Goal: Task Accomplishment & Management: Use online tool/utility

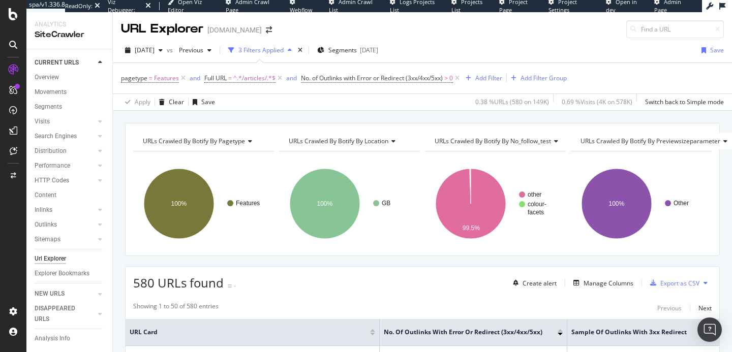
scroll to position [0, 102]
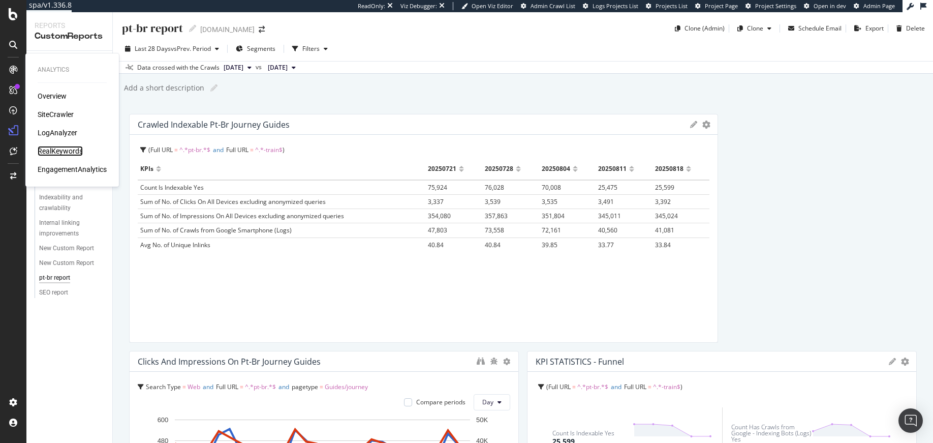
click at [64, 150] on div "RealKeywords" at bounding box center [60, 151] width 45 height 10
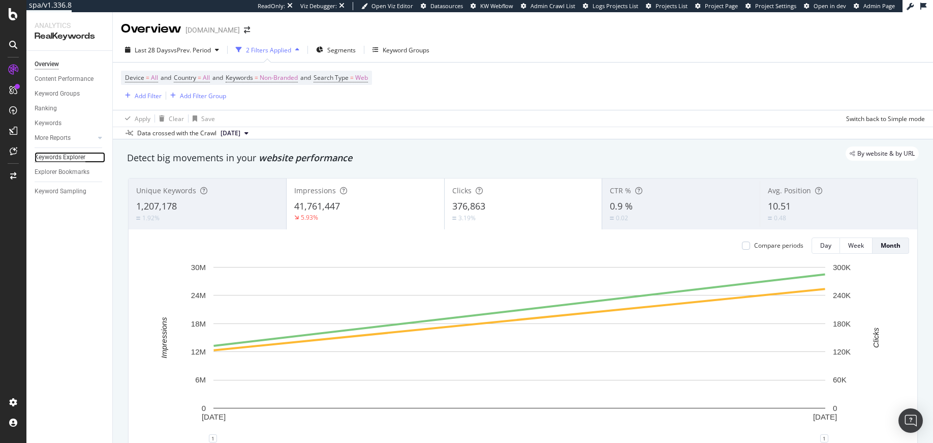
click at [81, 160] on div "Keywords Explorer" at bounding box center [60, 157] width 51 height 11
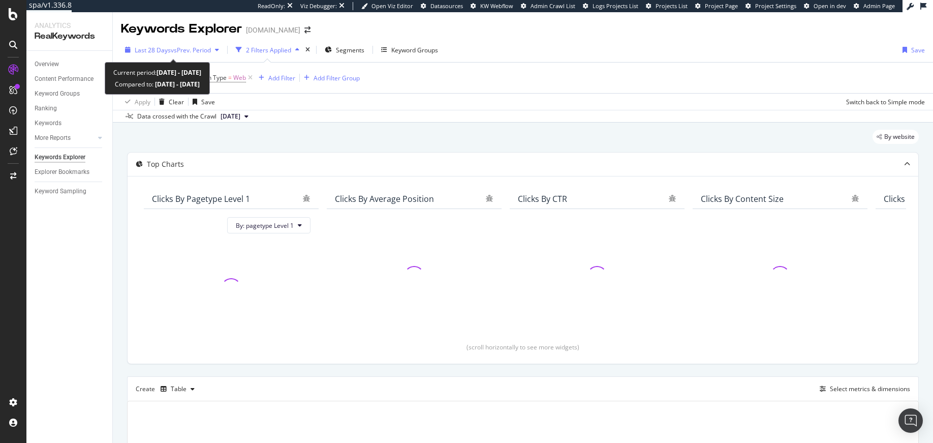
click at [193, 50] on span "vs Prev. Period" at bounding box center [191, 50] width 40 height 9
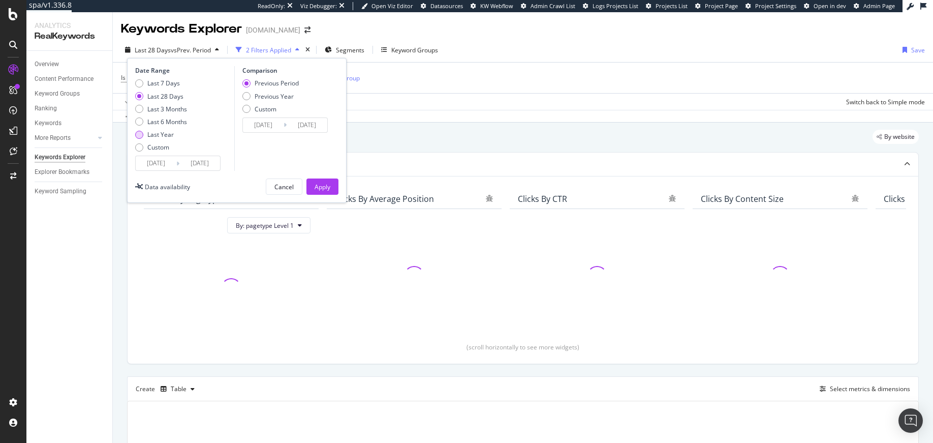
click at [172, 136] on div "Last Year" at bounding box center [160, 134] width 26 height 9
type input "2024/08/20"
type input "2023/08/21"
type input "2024/08/19"
click at [318, 186] on div "Apply" at bounding box center [323, 186] width 16 height 9
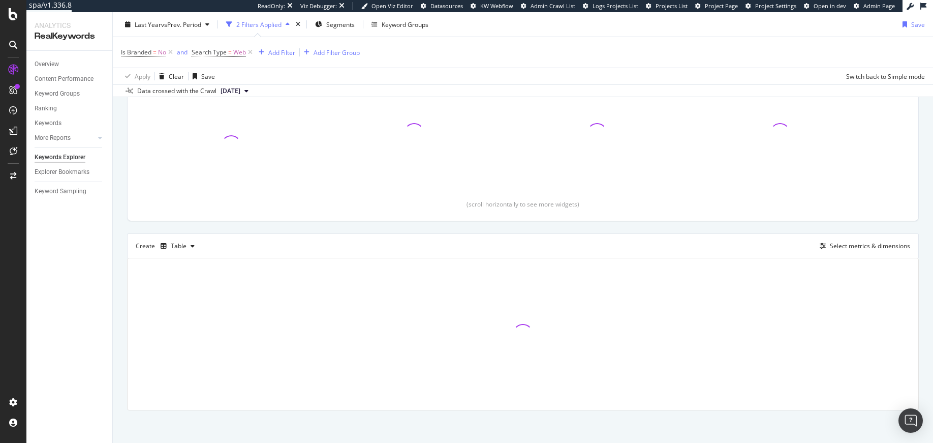
scroll to position [146, 0]
click at [840, 247] on div "Select metrics & dimensions" at bounding box center [863, 242] width 95 height 11
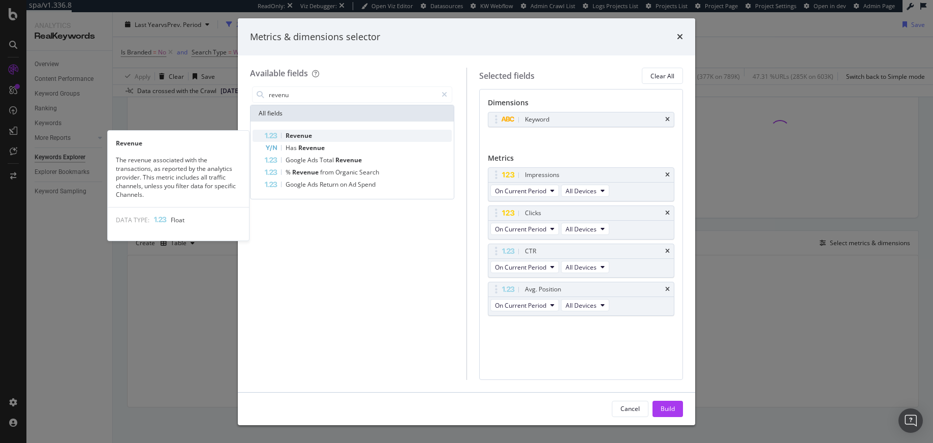
type input "revenu"
click at [311, 136] on span "Revenue" at bounding box center [299, 135] width 26 height 9
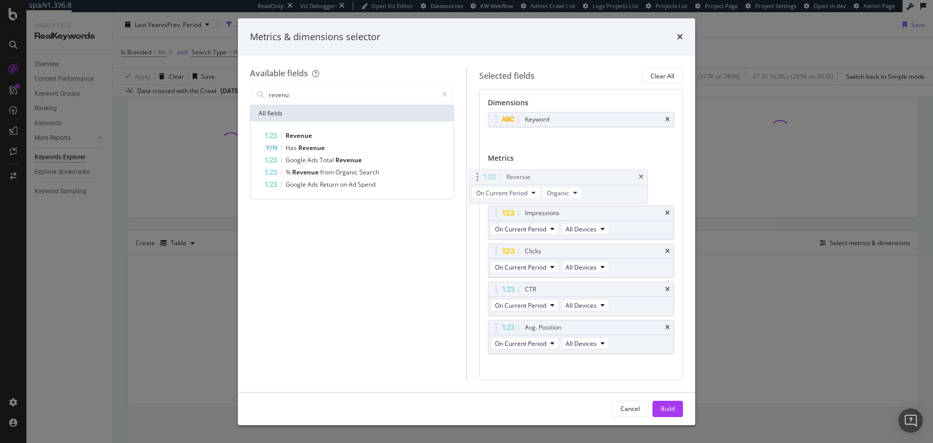
drag, startPoint x: 494, startPoint y: 325, endPoint x: 498, endPoint y: 172, distance: 153.0
click at [498, 172] on body "spa/v1.336.8 ReadOnly: Viz Debugger: Open Viz Editor Datasources KW Webflow Adm…" at bounding box center [466, 221] width 933 height 443
click at [667, 409] on div "Build" at bounding box center [668, 408] width 14 height 9
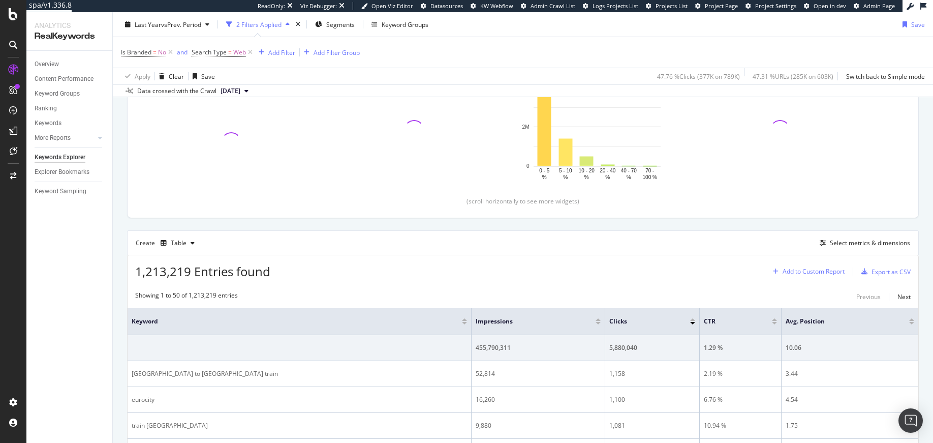
click at [819, 274] on div "Add to Custom Report" at bounding box center [813, 271] width 62 height 6
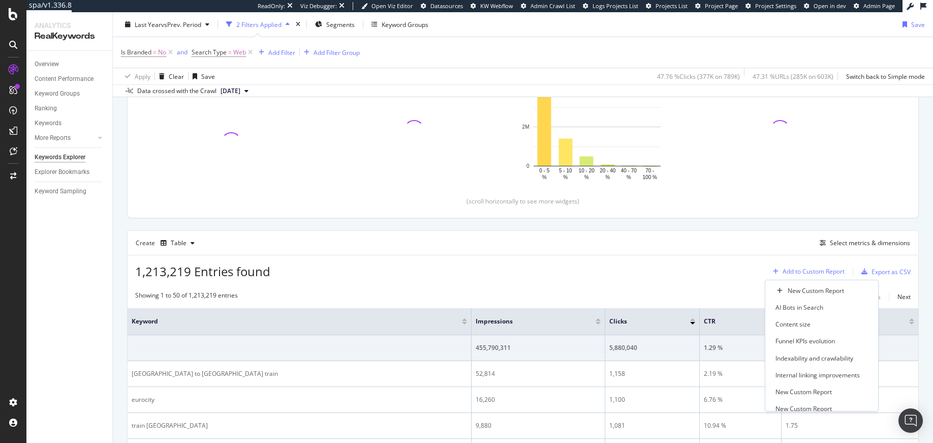
click at [819, 274] on div "Add to Custom Report" at bounding box center [813, 271] width 62 height 6
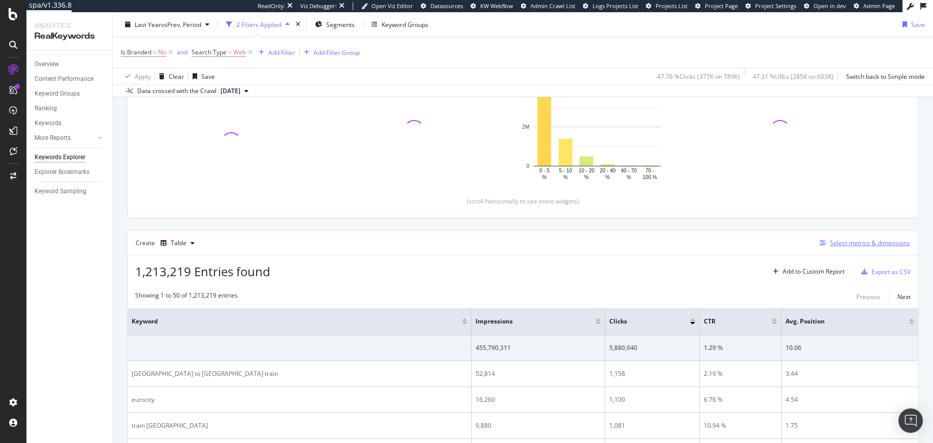
click at [853, 240] on div "Select metrics & dimensions" at bounding box center [870, 242] width 80 height 9
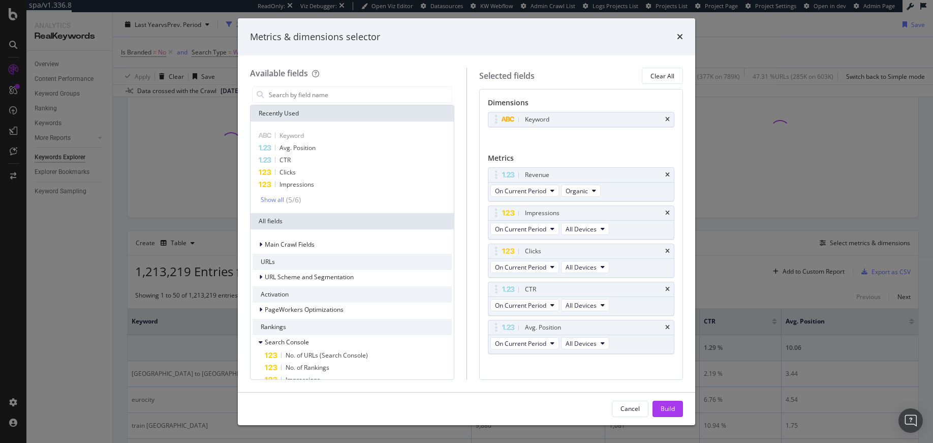
click at [773, 217] on div "Metrics & dimensions selector Available fields Recently Used Keyword Avg. Posit…" at bounding box center [466, 221] width 933 height 443
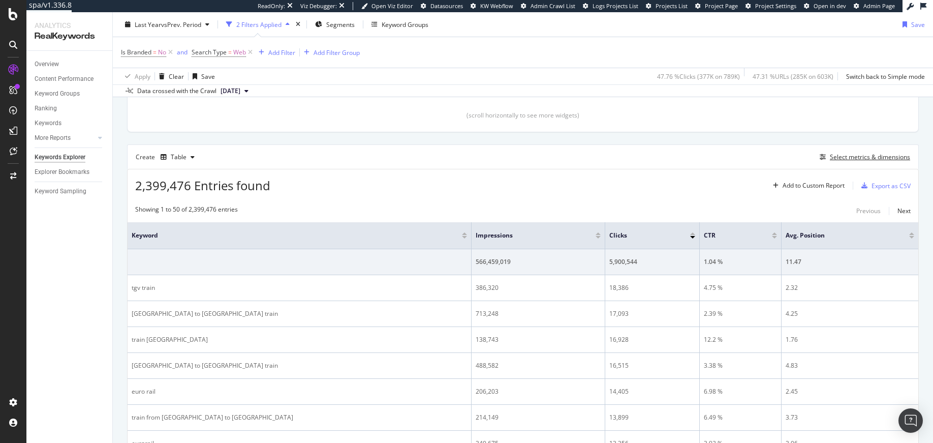
scroll to position [229, 0]
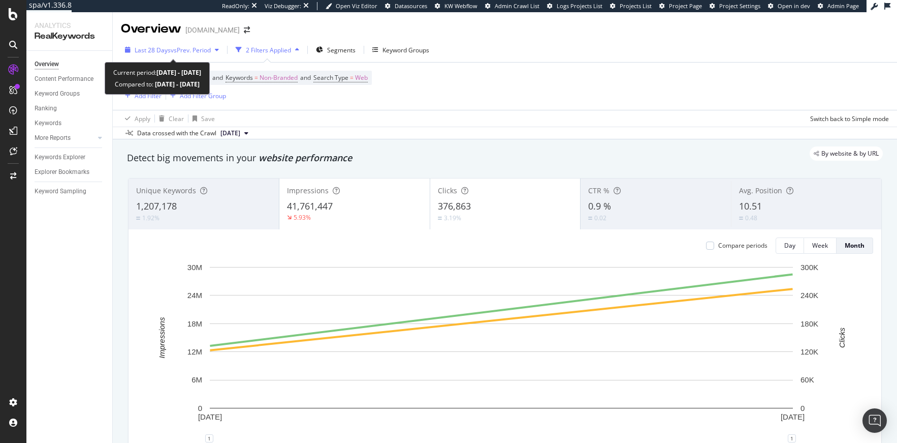
click at [192, 50] on span "vs Prev. Period" at bounding box center [191, 50] width 40 height 9
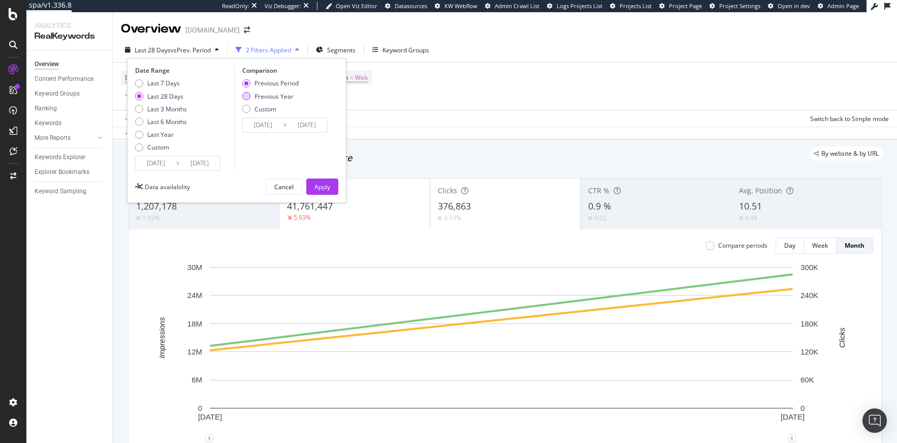
click at [273, 95] on div "Previous Year" at bounding box center [274, 96] width 39 height 9
type input "2024/07/24"
type input "2024/08/20"
click at [326, 187] on div "Apply" at bounding box center [323, 186] width 16 height 9
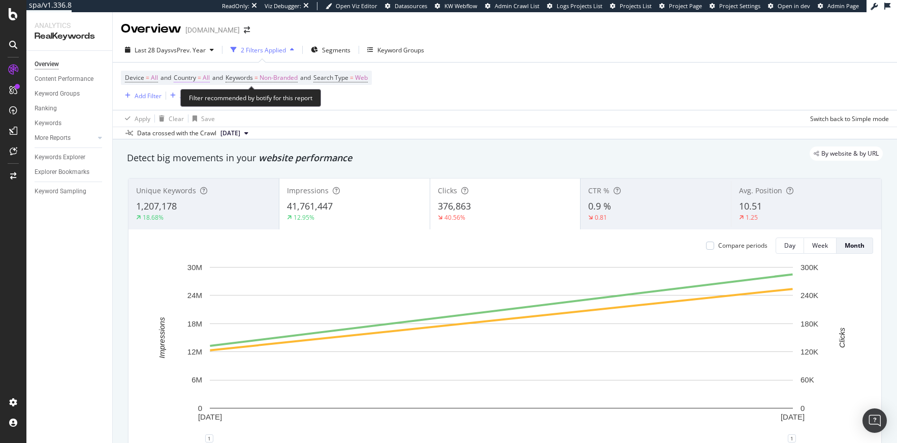
click at [206, 82] on span "All" at bounding box center [206, 78] width 7 height 14
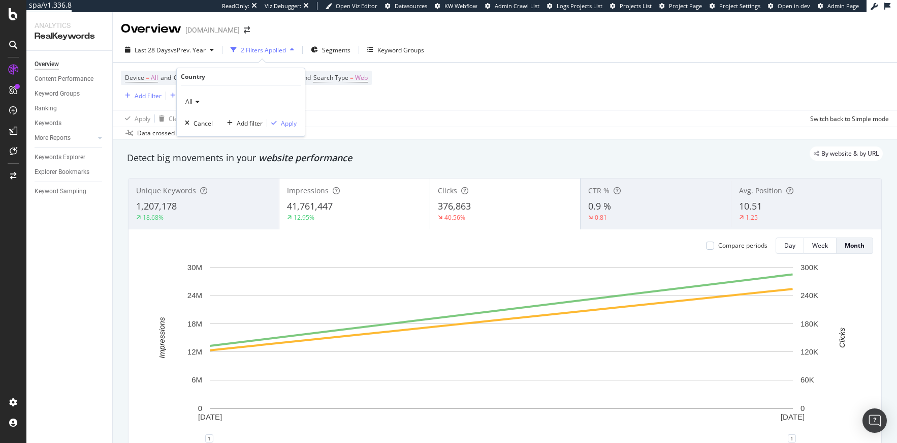
click at [197, 102] on icon at bounding box center [196, 102] width 7 height 6
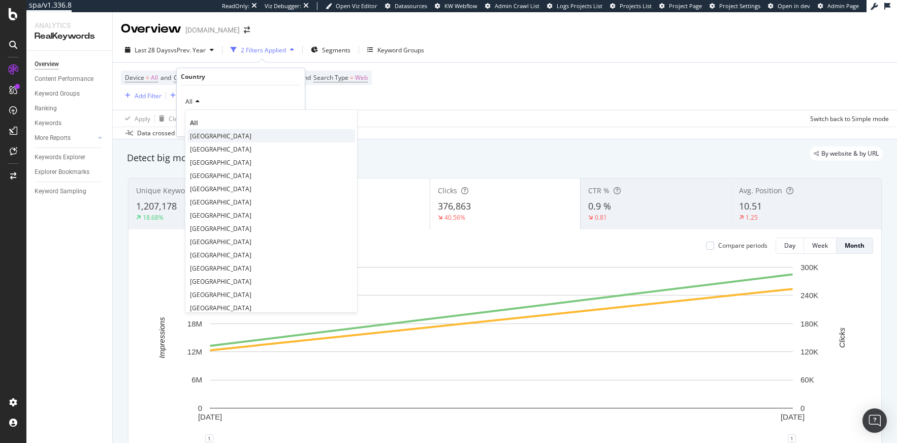
click at [217, 137] on span "United States of America" at bounding box center [220, 136] width 61 height 9
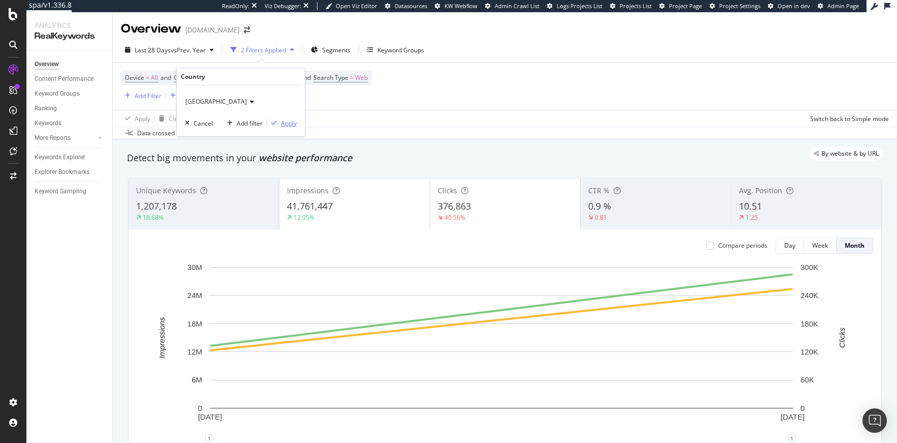
click at [277, 124] on div "button" at bounding box center [274, 123] width 14 height 6
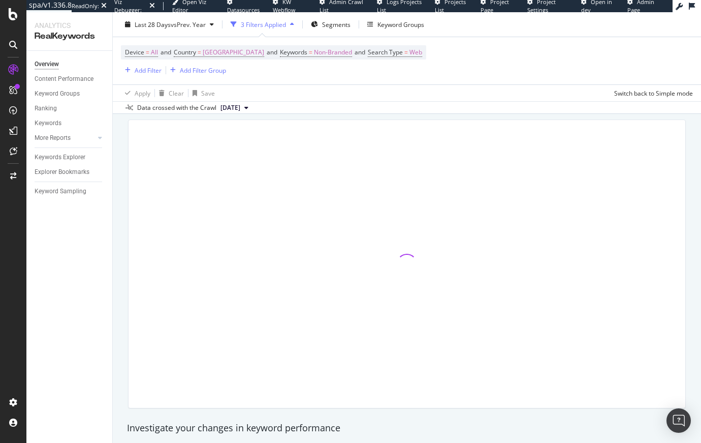
scroll to position [42, 0]
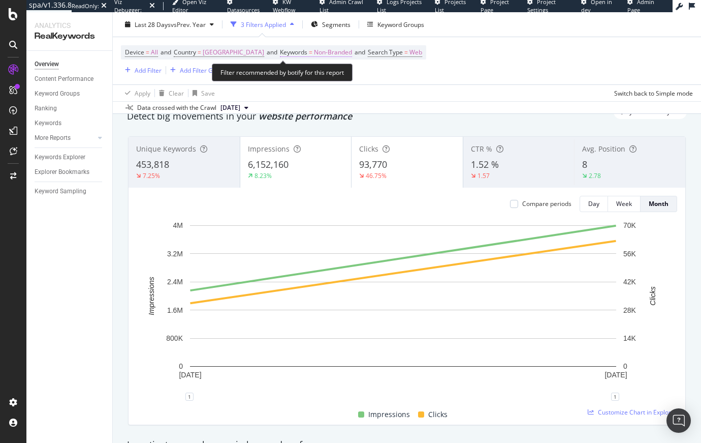
click at [346, 53] on span "Non-Branded" at bounding box center [333, 52] width 38 height 14
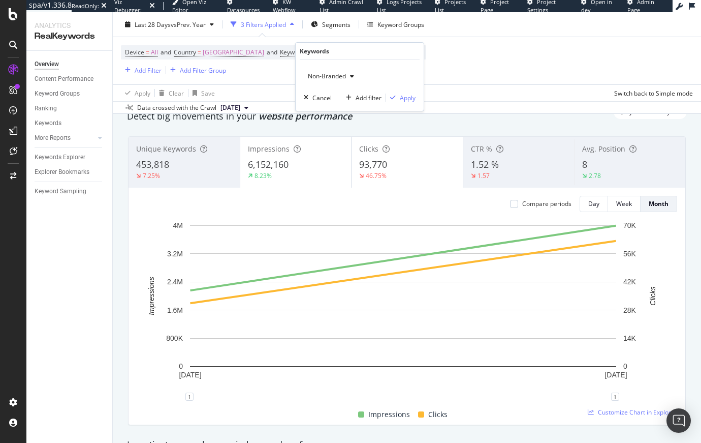
click at [333, 78] on span "Non-Branded" at bounding box center [325, 76] width 42 height 9
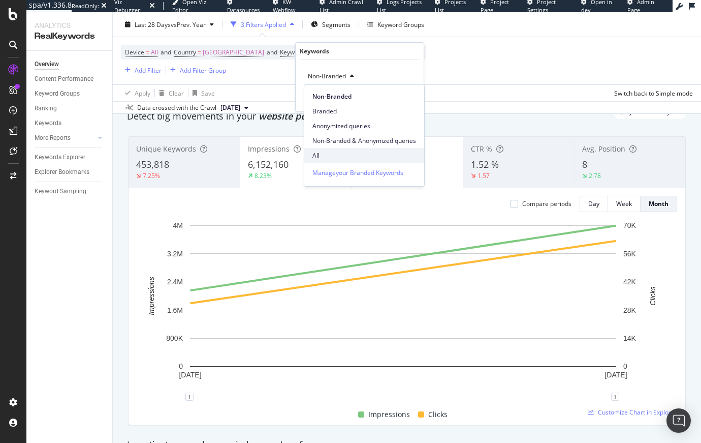
click at [326, 159] on span "All" at bounding box center [364, 155] width 104 height 9
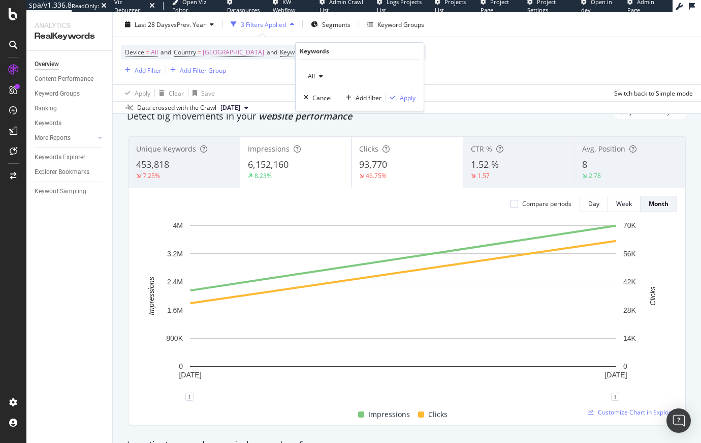
click at [406, 99] on div "Apply" at bounding box center [408, 97] width 16 height 9
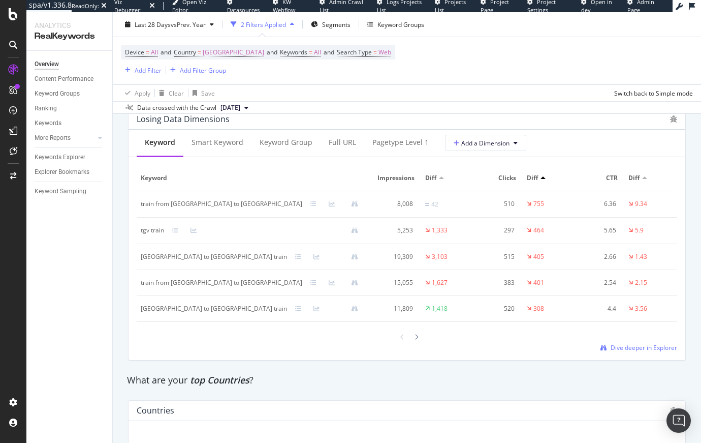
scroll to position [1204, 0]
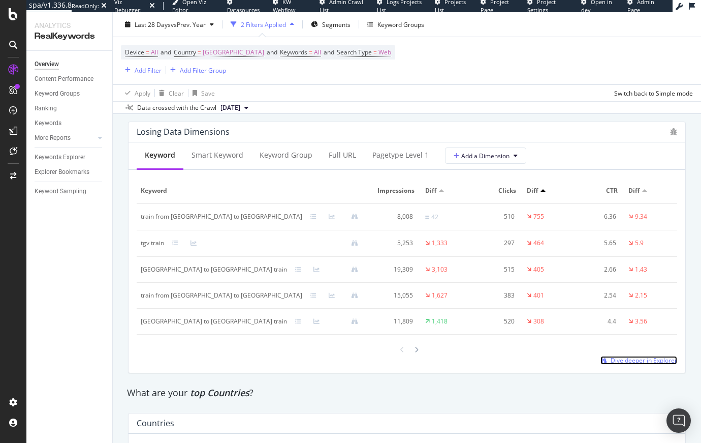
click at [630, 364] on span "Dive deeper in Explorer" at bounding box center [644, 360] width 67 height 9
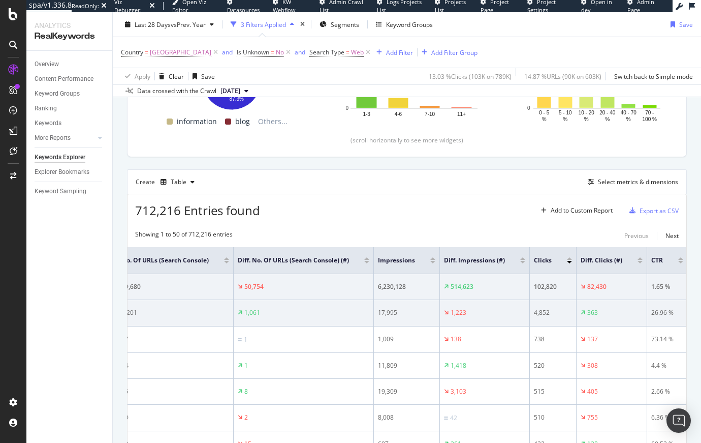
scroll to position [206, 0]
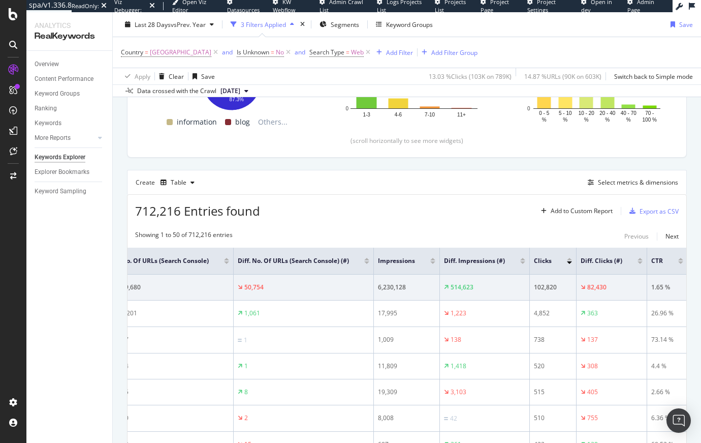
click at [638, 262] on div at bounding box center [640, 262] width 5 height 3
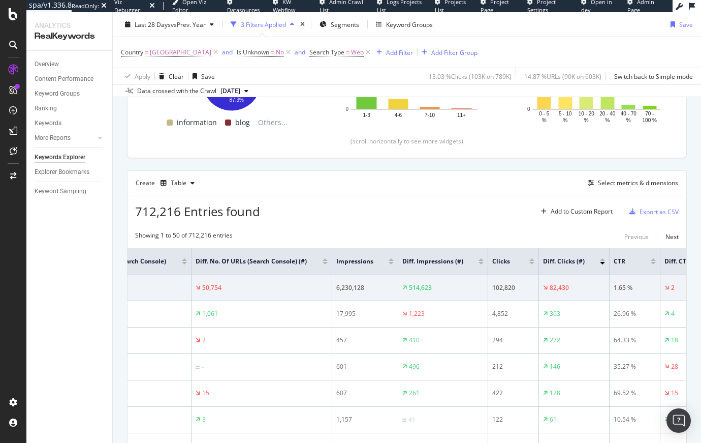
scroll to position [0, 166]
click at [602, 261] on div at bounding box center [602, 259] width 5 height 3
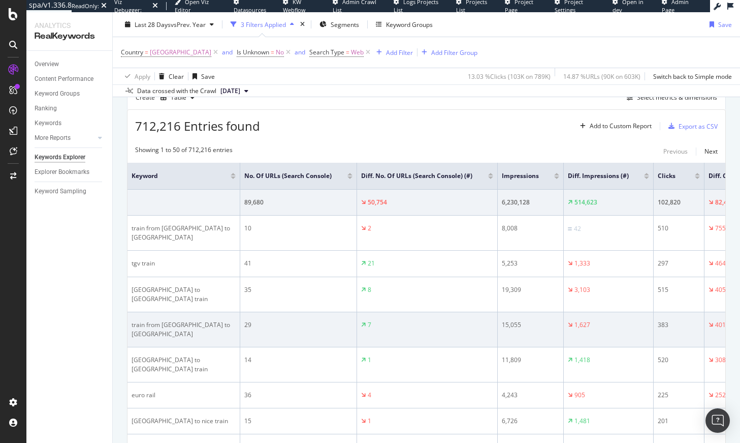
scroll to position [307, 0]
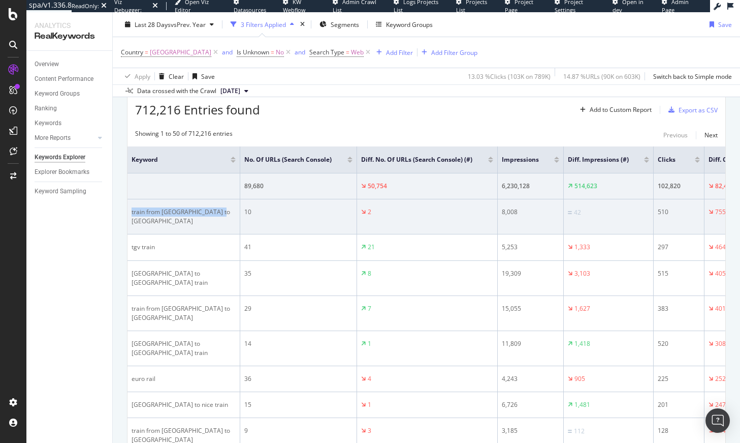
drag, startPoint x: 225, startPoint y: 223, endPoint x: 130, endPoint y: 218, distance: 94.6
click at [130, 218] on td "train from london to edinburgh" at bounding box center [184, 216] width 113 height 35
copy div "train from london to edinburgh"
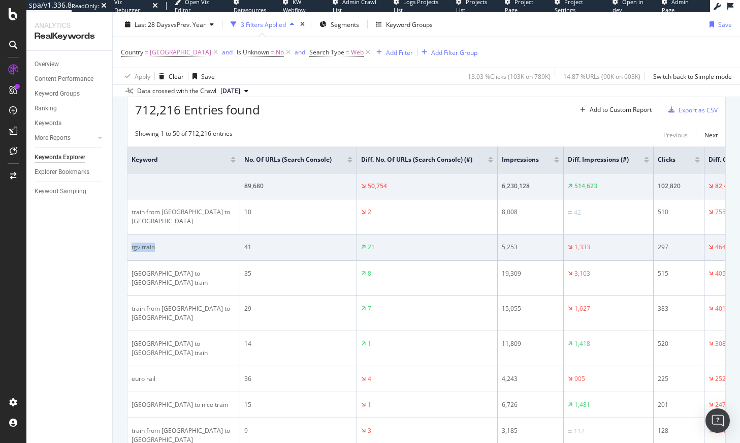
drag, startPoint x: 145, startPoint y: 248, endPoint x: 173, endPoint y: 245, distance: 28.6
click at [128, 246] on td "tgv train" at bounding box center [184, 247] width 113 height 26
copy div "tgv train"
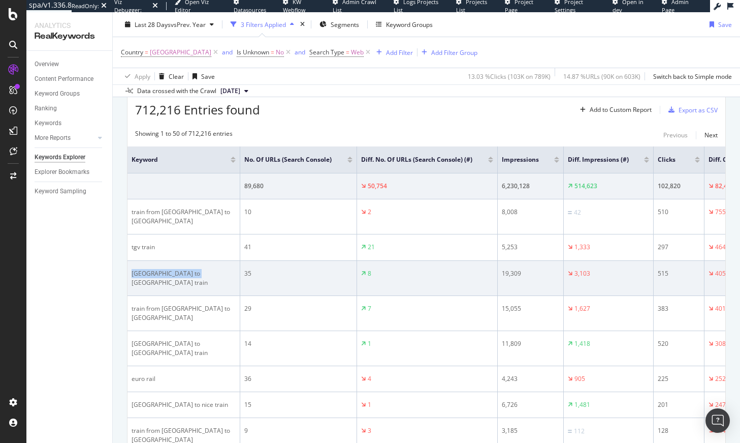
drag, startPoint x: 198, startPoint y: 274, endPoint x: 181, endPoint y: 269, distance: 17.0
click at [132, 271] on div "[GEOGRAPHIC_DATA] to [GEOGRAPHIC_DATA] train" at bounding box center [184, 278] width 104 height 18
copy div "[GEOGRAPHIC_DATA] to [GEOGRAPHIC_DATA] train"
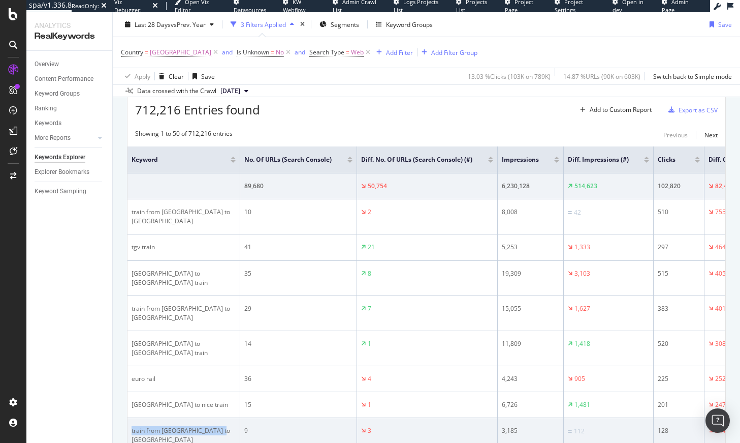
drag, startPoint x: 224, startPoint y: 405, endPoint x: 130, endPoint y: 402, distance: 94.6
click at [130, 418] on td "train from [GEOGRAPHIC_DATA] to [GEOGRAPHIC_DATA]" at bounding box center [184, 435] width 113 height 35
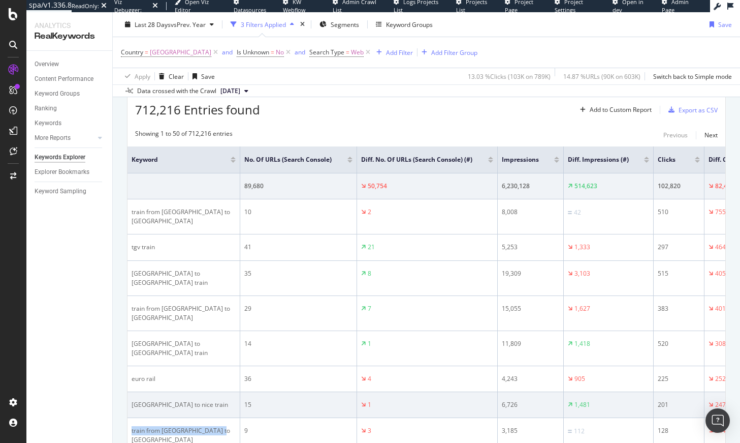
copy div "train from [GEOGRAPHIC_DATA] to [GEOGRAPHIC_DATA]"
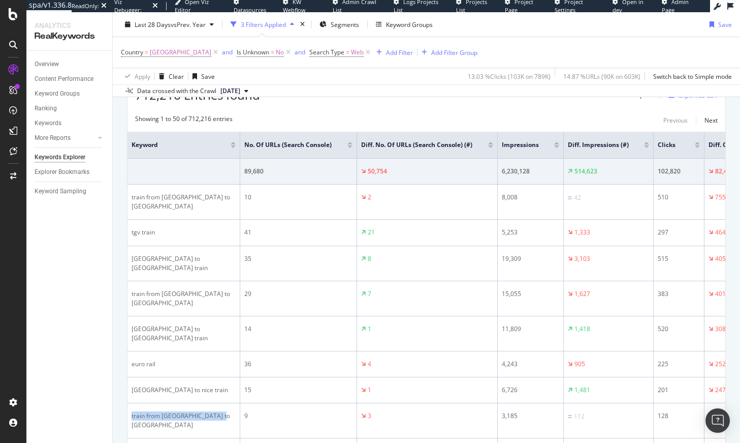
scroll to position [189, 0]
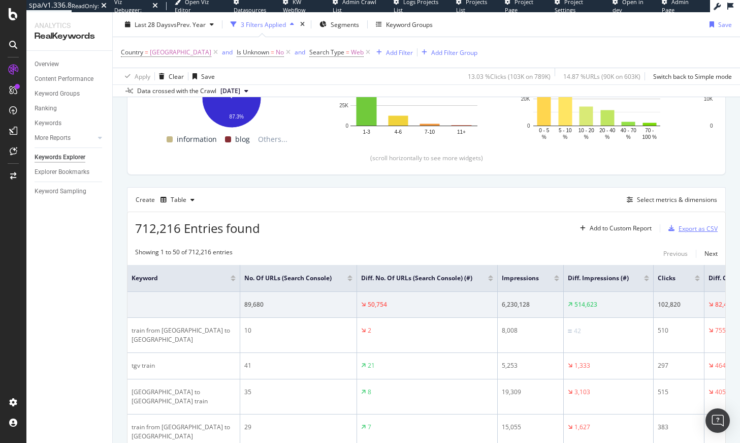
click at [685, 230] on div "Export as CSV" at bounding box center [698, 228] width 39 height 9
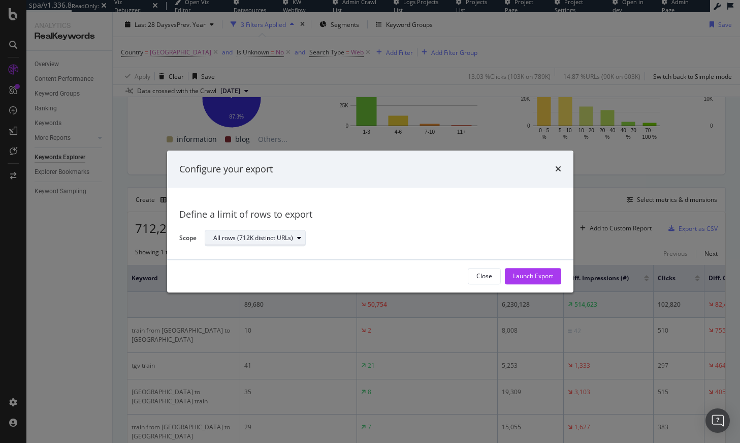
click at [276, 239] on div "All rows (712K distinct URLs)" at bounding box center [253, 238] width 80 height 6
click at [253, 269] on div "Define a limit" at bounding box center [236, 272] width 38 height 9
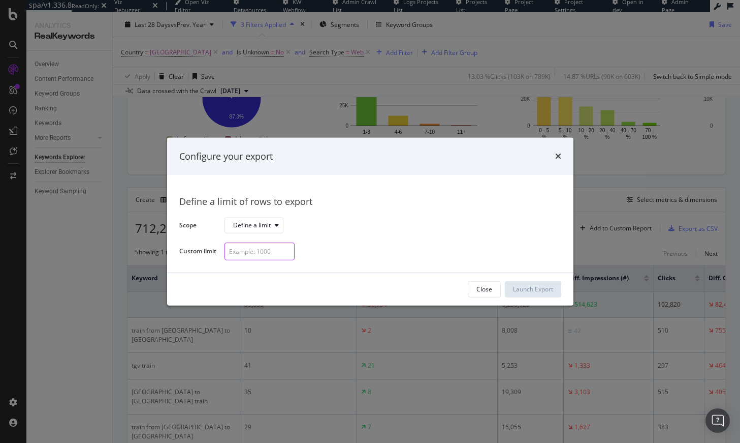
click at [261, 253] on input "modal" at bounding box center [260, 251] width 70 height 18
type input "100"
click at [559, 154] on icon "times" at bounding box center [558, 156] width 6 height 8
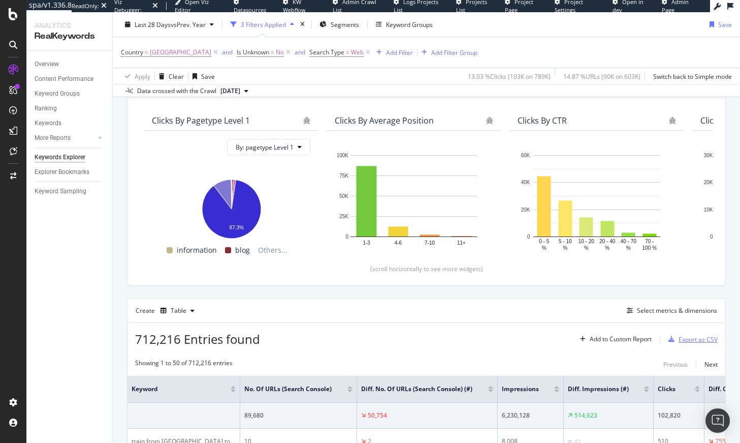
scroll to position [0, 0]
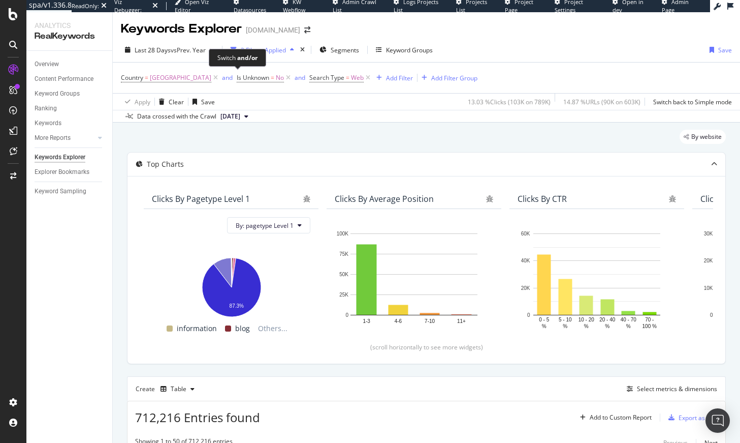
click at [212, 54] on div "Switch and/or" at bounding box center [237, 58] width 57 height 18
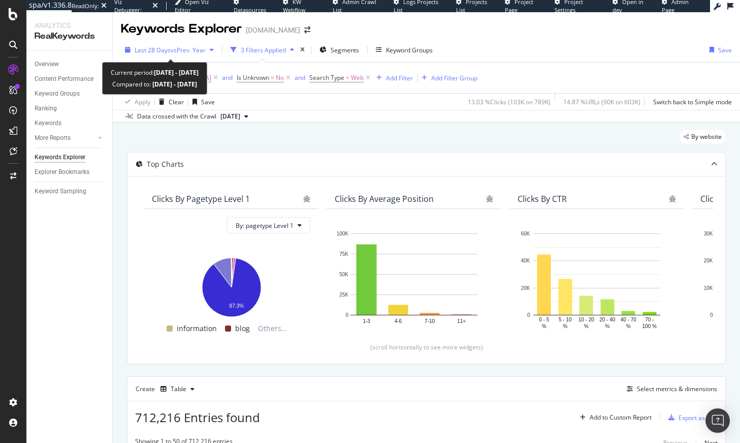
click at [186, 54] on div "Last 28 Days vs Prev. Year" at bounding box center [169, 49] width 97 height 15
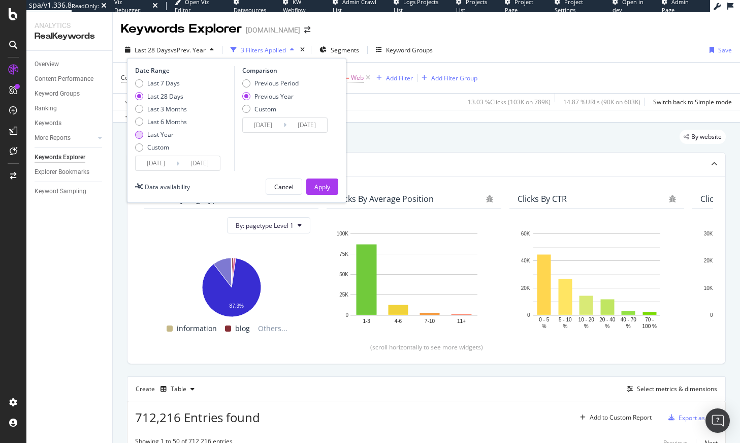
click at [166, 136] on div "Last Year" at bounding box center [160, 134] width 26 height 9
type input "2024/08/20"
type input "2023/08/22"
click at [317, 183] on div "Apply" at bounding box center [323, 186] width 16 height 9
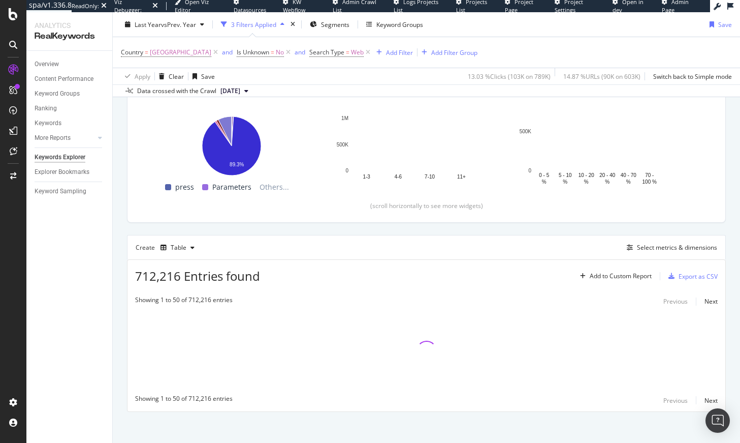
scroll to position [146, 0]
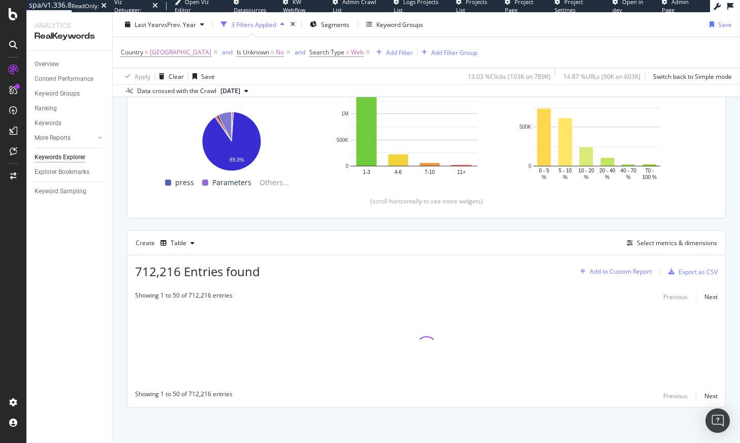
click at [616, 268] on div "Add to Custom Report" at bounding box center [621, 271] width 62 height 6
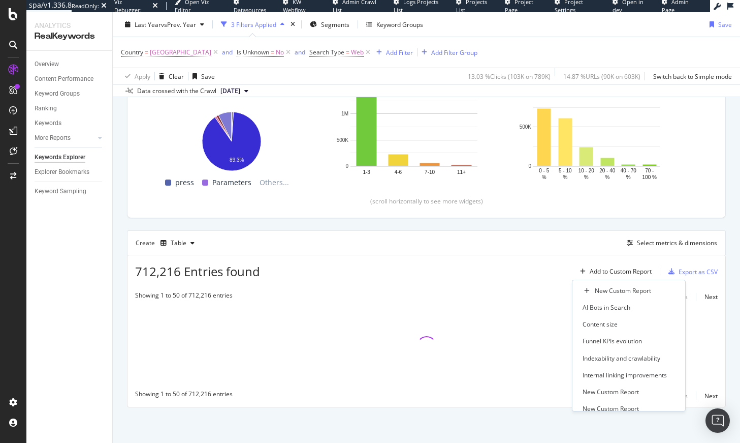
drag, startPoint x: 499, startPoint y: 241, endPoint x: 513, endPoint y: 240, distance: 13.8
click at [499, 241] on div "Create Table Select metrics & dimensions" at bounding box center [426, 242] width 599 height 24
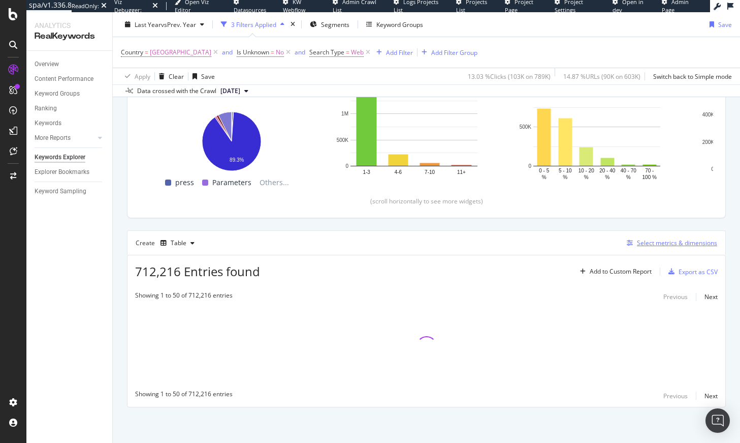
click at [650, 238] on div "Select metrics & dimensions" at bounding box center [677, 242] width 80 height 9
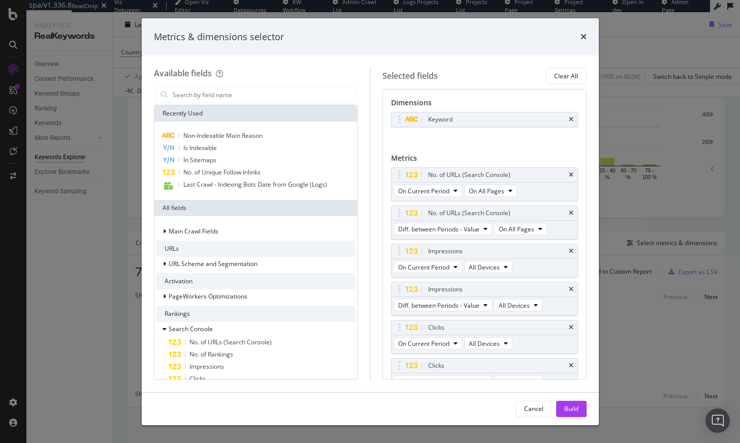
click at [623, 222] on div "Metrics & dimensions selector Available fields Recently Used Non-Indexable Main…" at bounding box center [370, 221] width 740 height 443
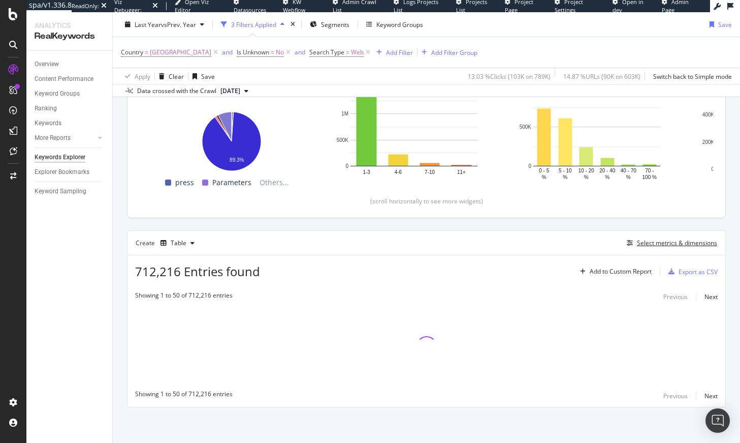
scroll to position [0, 0]
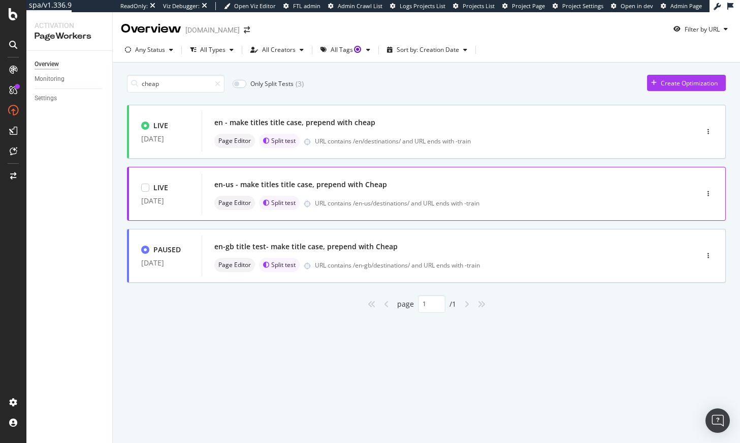
click at [363, 191] on div "en-us - make titles title case, prepend with Cheap" at bounding box center [434, 184] width 441 height 14
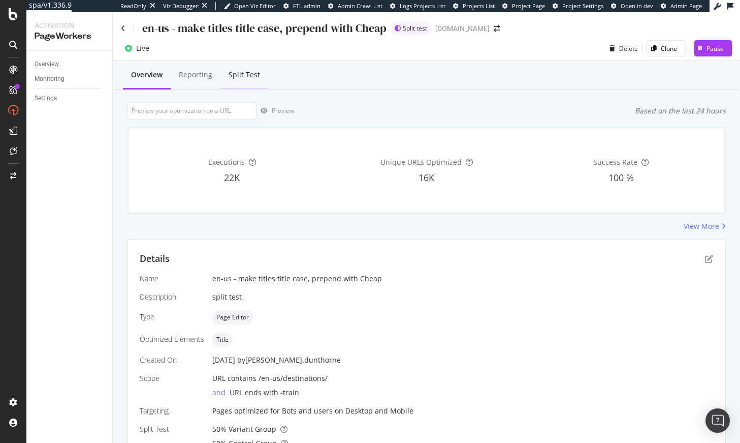
click at [256, 75] on div "Split Test" at bounding box center [245, 75] width 32 height 10
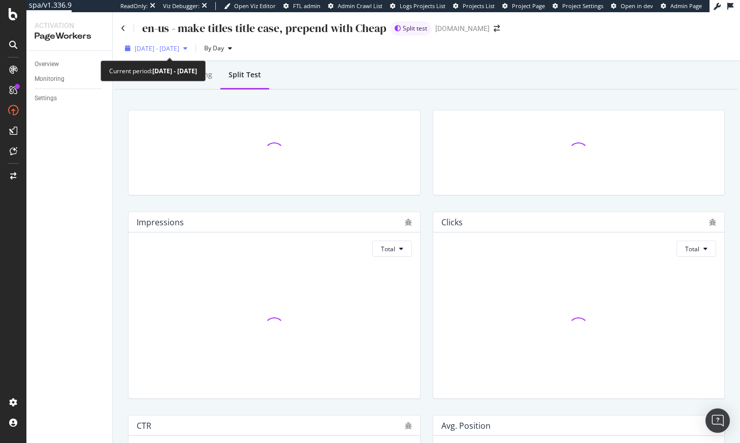
click at [177, 48] on span "2025 Jul. 22nd - Aug. 18th" at bounding box center [157, 48] width 45 height 9
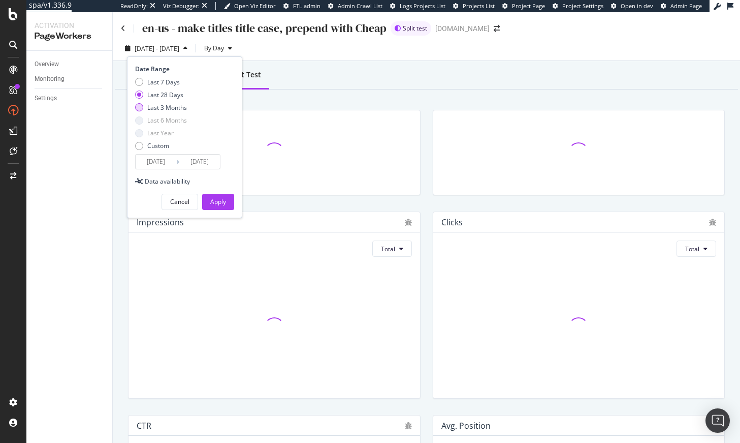
click at [176, 105] on div "Last 3 Months" at bounding box center [167, 107] width 40 height 9
type input "2025/05/19"
click at [220, 198] on div "Apply" at bounding box center [218, 201] width 16 height 9
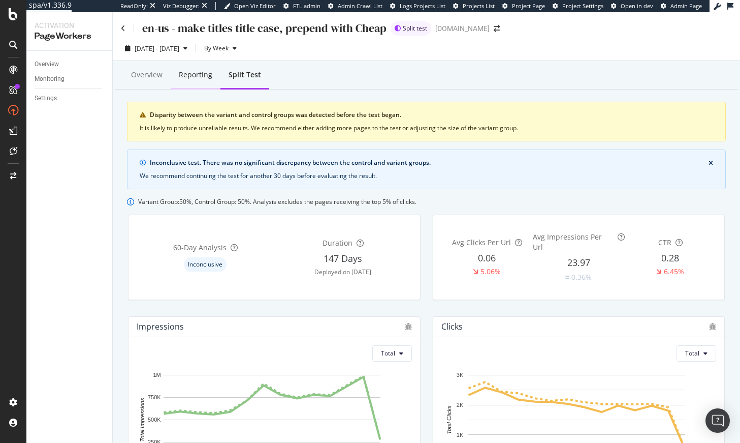
click at [194, 74] on div "Reporting" at bounding box center [196, 75] width 34 height 10
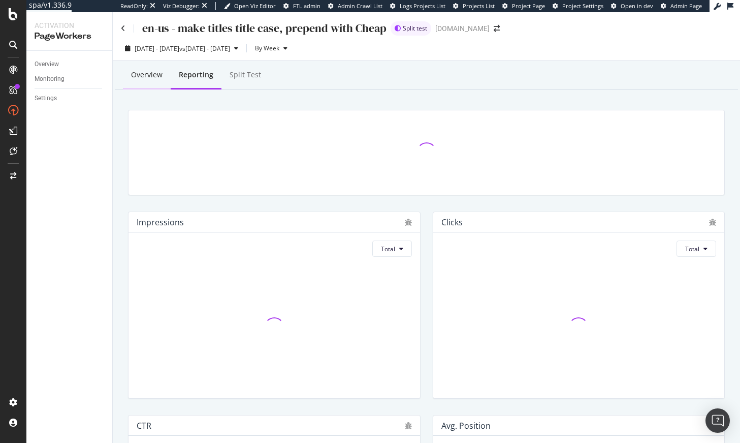
click at [158, 75] on div "Overview" at bounding box center [147, 75] width 32 height 10
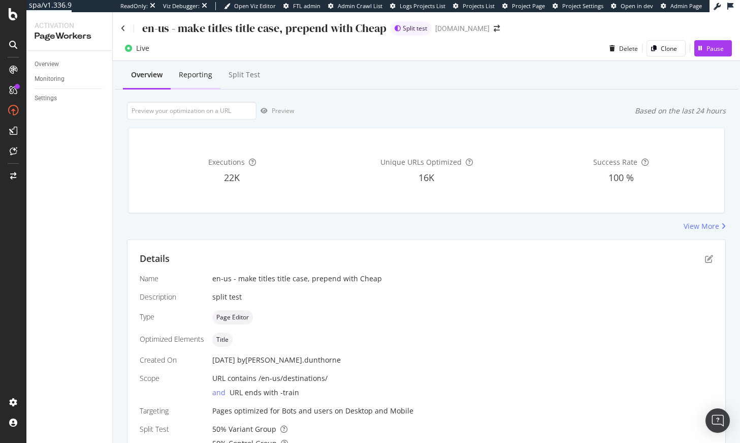
click at [204, 79] on div "Reporting" at bounding box center [196, 75] width 34 height 10
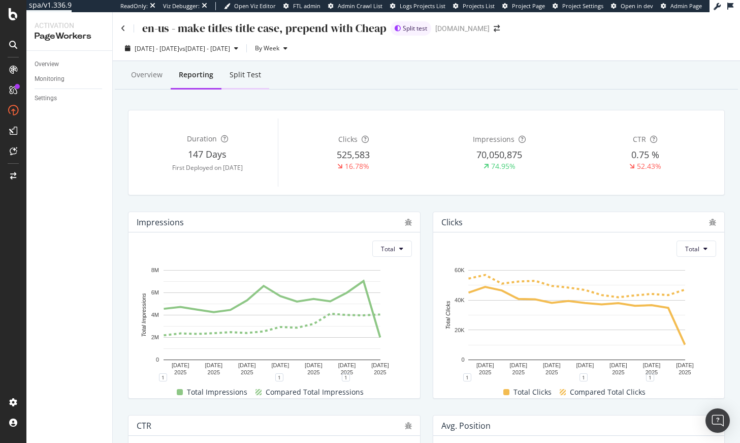
click at [239, 78] on div "Split Test" at bounding box center [246, 75] width 32 height 10
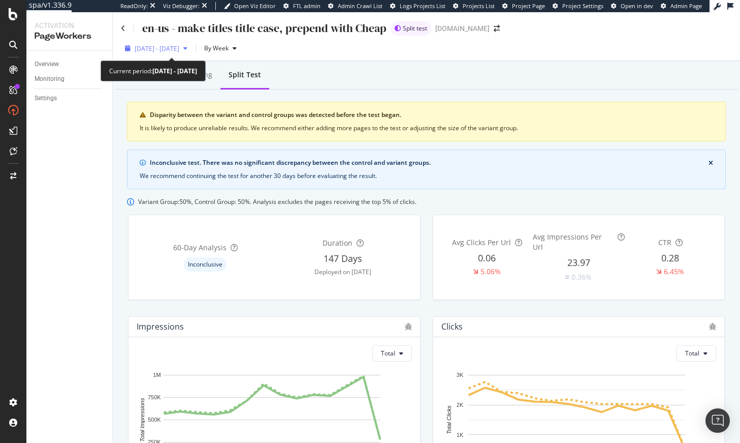
click at [179, 46] on span "2025 May. 19th - Aug. 18th" at bounding box center [157, 48] width 45 height 9
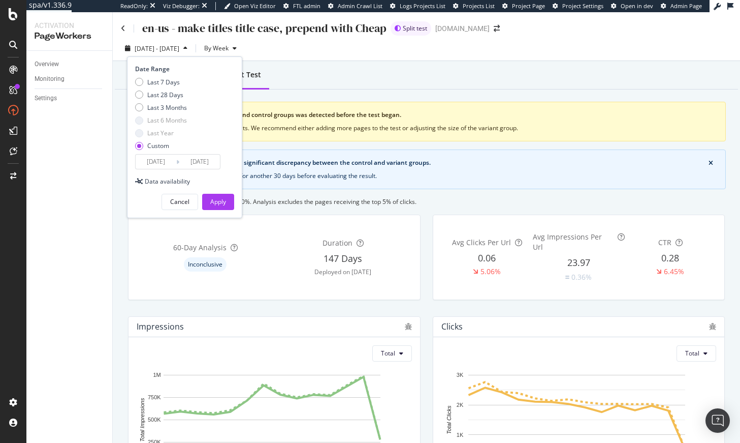
click at [167, 165] on input "2025/05/19" at bounding box center [156, 161] width 41 height 14
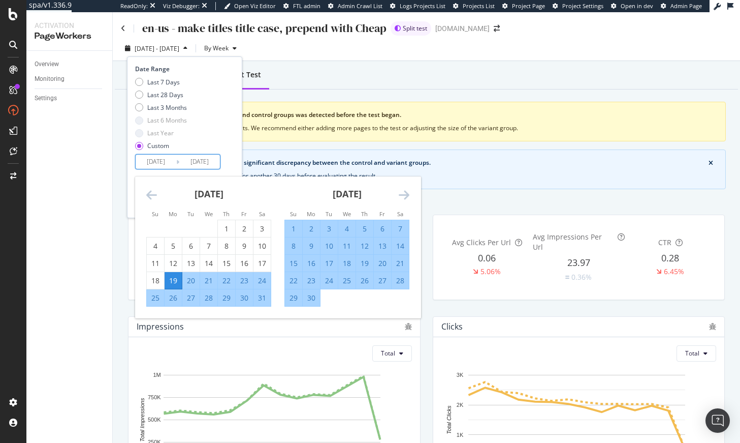
click at [150, 195] on icon "Move backward to switch to the previous month." at bounding box center [151, 195] width 11 height 12
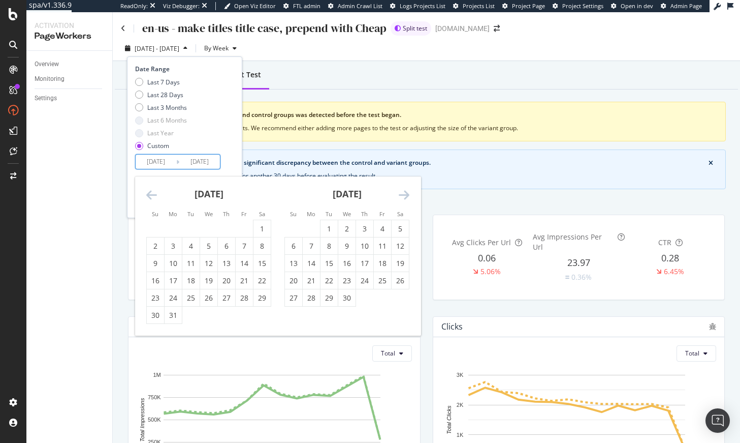
click at [150, 195] on icon "Move backward to switch to the previous month." at bounding box center [151, 195] width 11 height 12
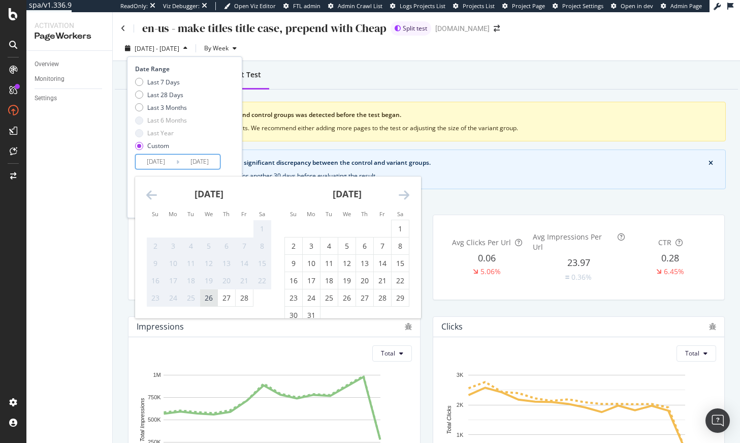
click at [205, 299] on div "26" at bounding box center [208, 298] width 17 height 10
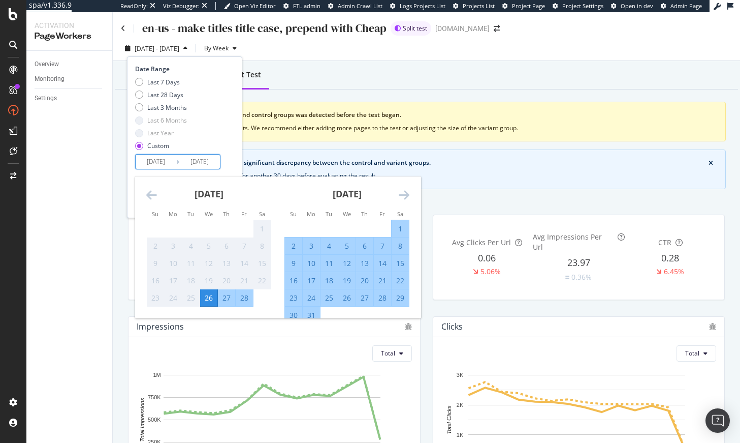
type input "2025/02/26"
click at [403, 195] on icon "Move forward to switch to the next month." at bounding box center [404, 195] width 11 height 12
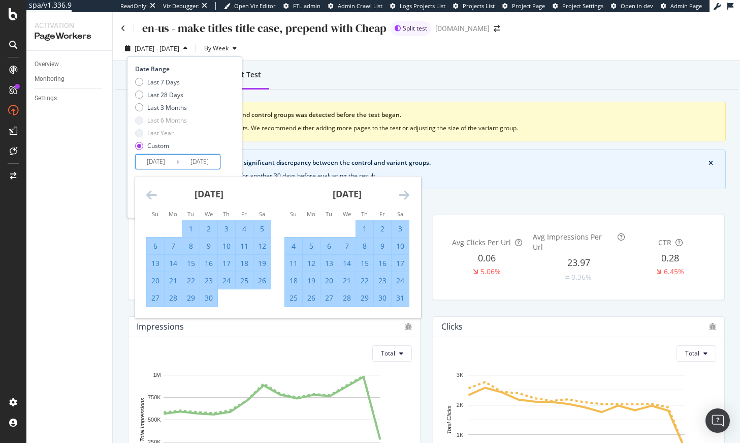
click at [403, 195] on icon "Move forward to switch to the next month." at bounding box center [404, 195] width 11 height 12
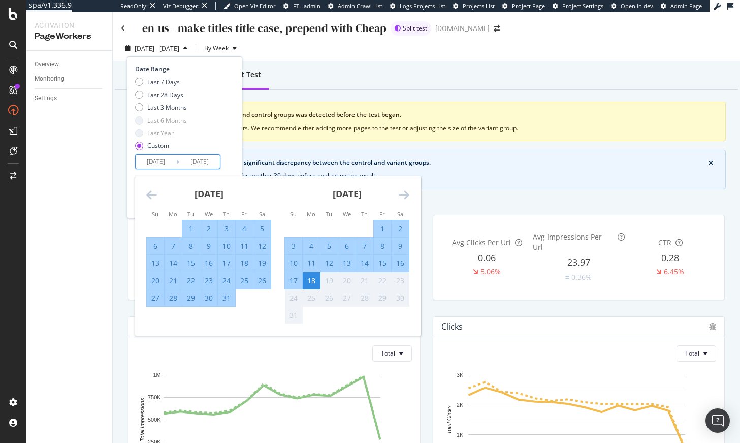
click at [225, 298] on div "31" at bounding box center [226, 298] width 17 height 10
type input "2025/07/31"
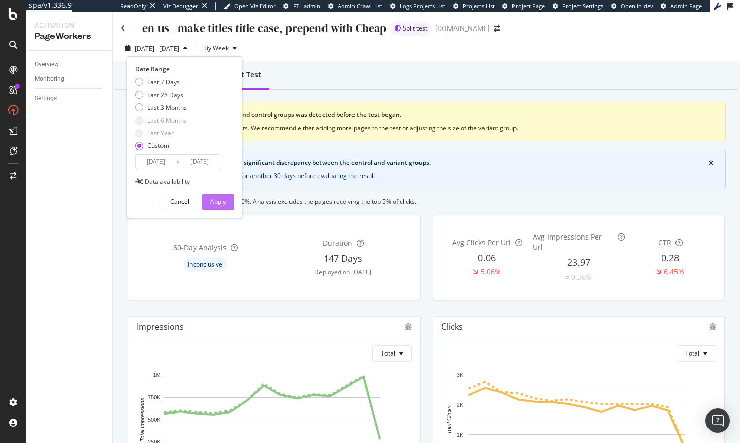
click at [213, 203] on div "Apply" at bounding box center [218, 201] width 16 height 9
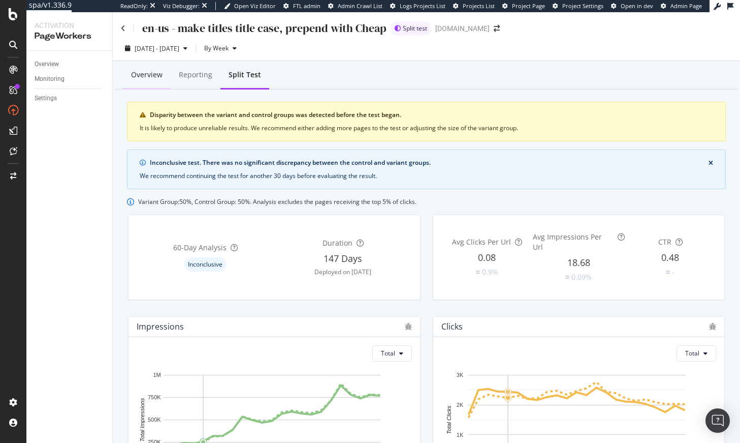
click at [145, 71] on div "Overview" at bounding box center [147, 75] width 32 height 10
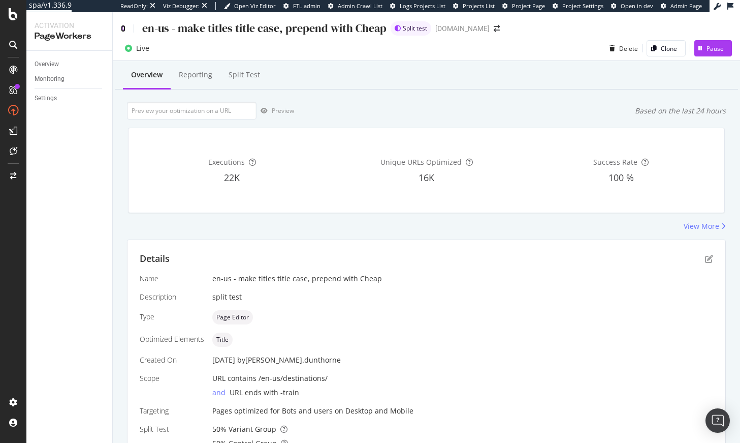
click at [122, 27] on icon at bounding box center [123, 28] width 5 height 7
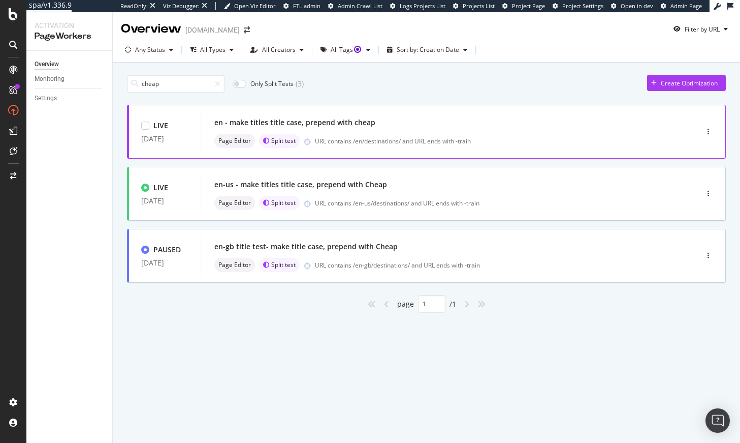
click at [346, 124] on div "en - make titles title case, prepend with cheap" at bounding box center [294, 122] width 161 height 10
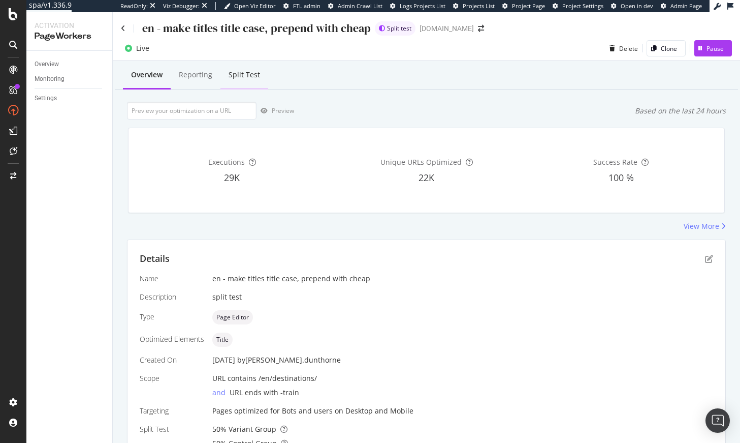
click at [253, 78] on div "Split Test" at bounding box center [245, 75] width 32 height 10
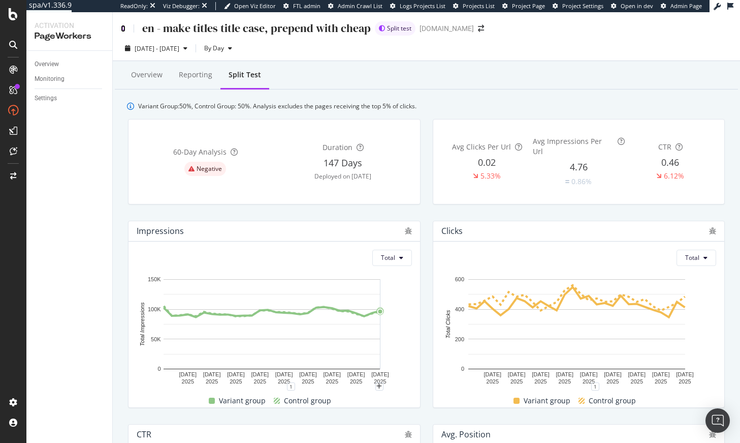
click at [123, 26] on icon at bounding box center [123, 28] width 5 height 7
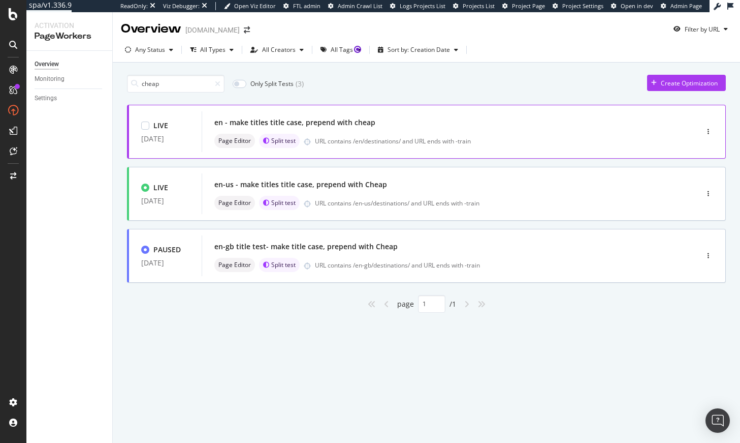
click at [347, 132] on div "en - make titles title case, prepend with cheap Page Editor Split test URL cont…" at bounding box center [434, 131] width 441 height 33
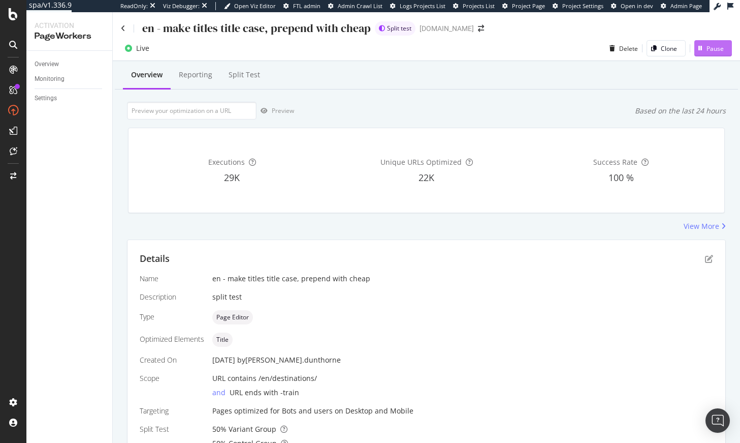
click at [698, 51] on div "button" at bounding box center [701, 48] width 12 height 6
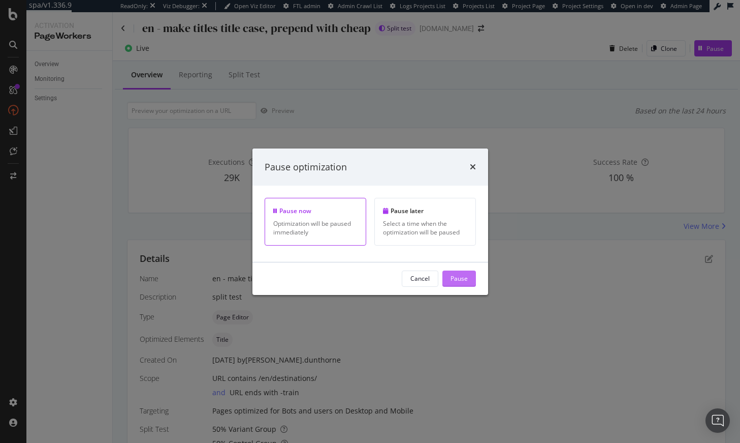
click at [457, 276] on div "Pause" at bounding box center [459, 278] width 17 height 9
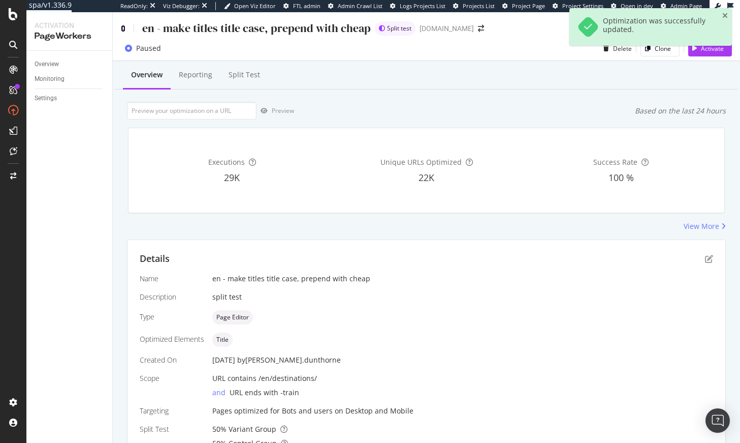
click at [124, 28] on icon at bounding box center [123, 28] width 5 height 7
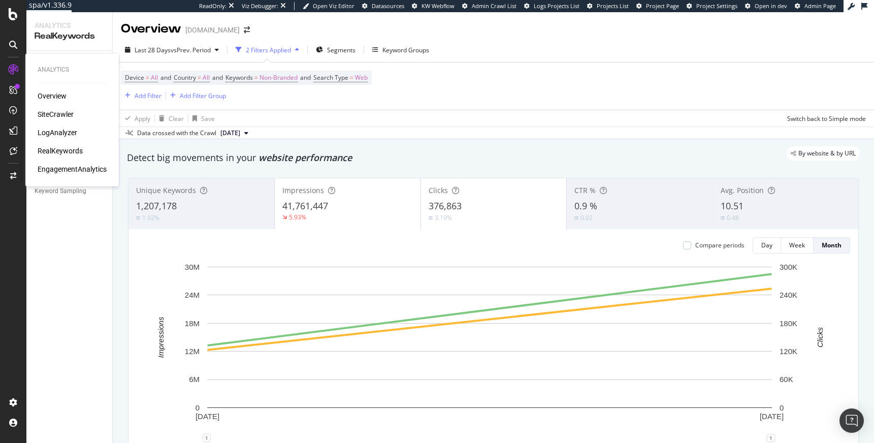
click at [53, 143] on div "Overview SiteCrawler LogAnalyzer RealKeywords EngagementAnalytics" at bounding box center [72, 132] width 69 height 83
click at [56, 149] on div "RealKeywords" at bounding box center [60, 151] width 45 height 10
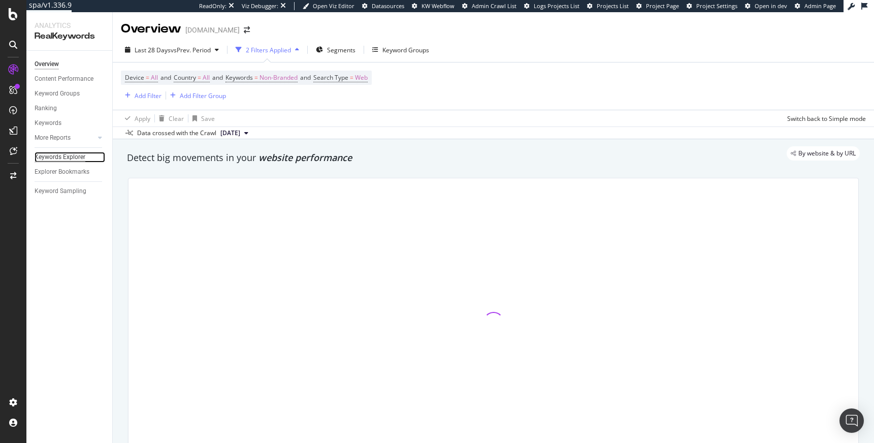
click at [69, 152] on div "Keywords Explorer" at bounding box center [60, 157] width 51 height 11
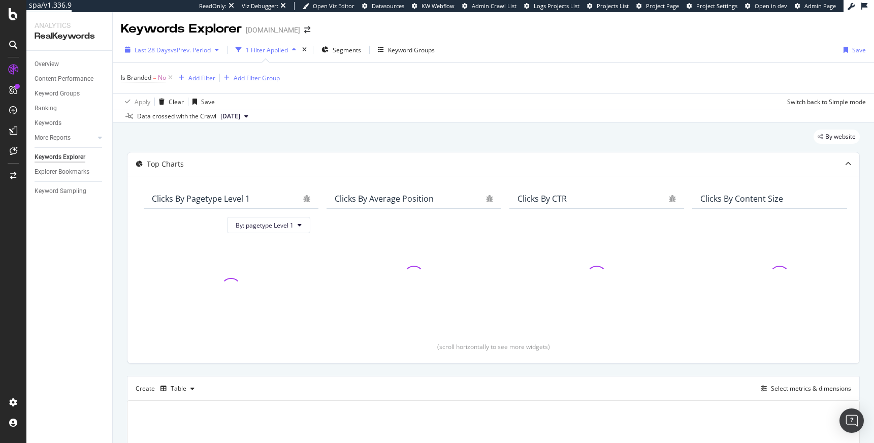
click at [186, 57] on button "Last 28 Days vs Prev. Period" at bounding box center [172, 50] width 102 height 16
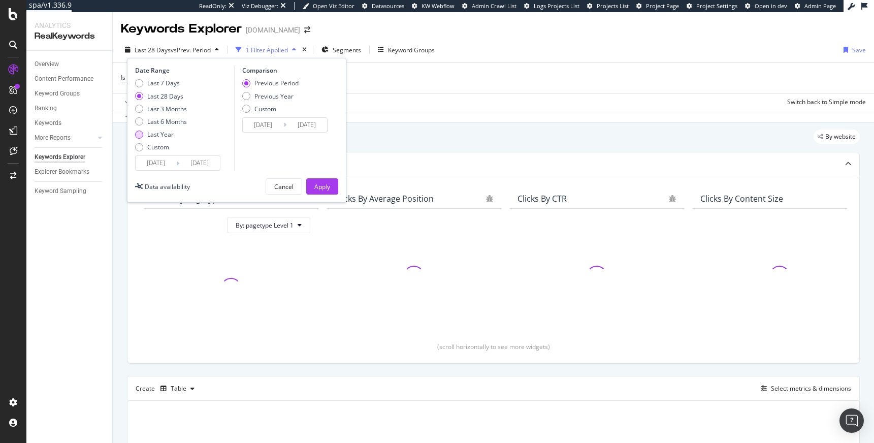
click at [162, 132] on div "Last Year" at bounding box center [160, 134] width 26 height 9
type input "2024/08/20"
type input "2023/08/21"
type input "2024/08/19"
click at [320, 183] on div "Apply" at bounding box center [323, 186] width 16 height 9
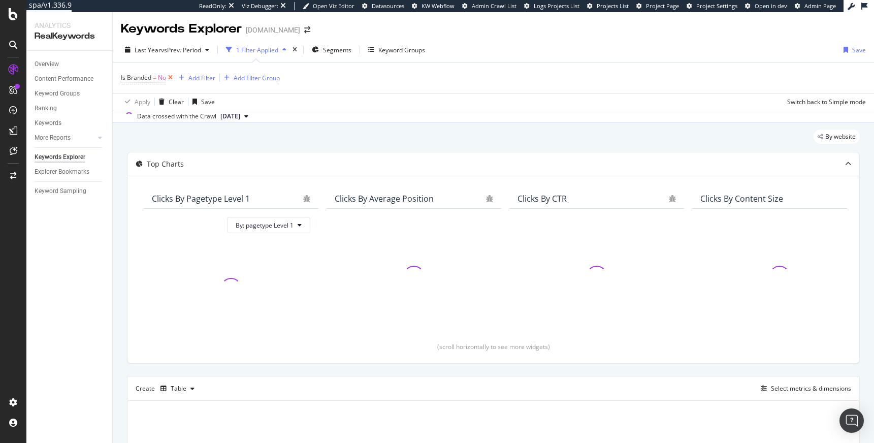
click at [171, 77] on icon at bounding box center [170, 78] width 9 height 10
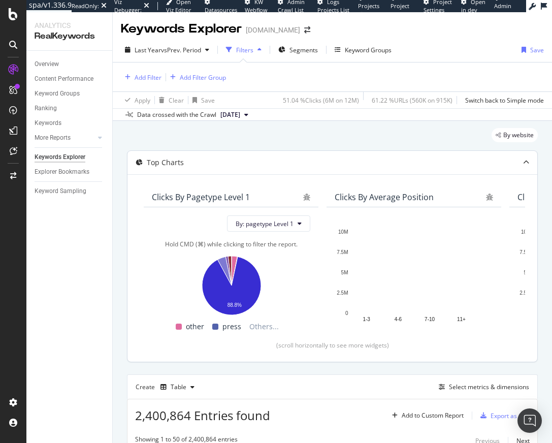
scroll to position [215, 0]
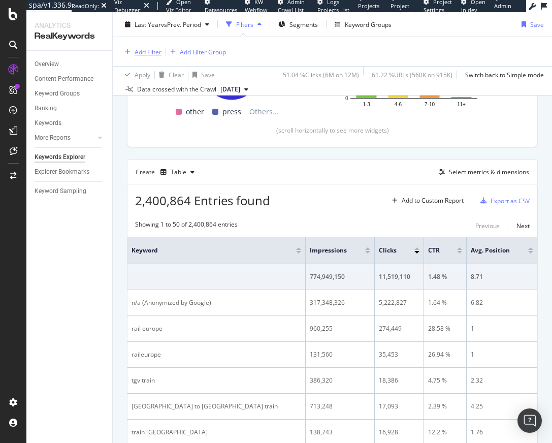
click at [146, 54] on div "Add Filter" at bounding box center [148, 51] width 27 height 9
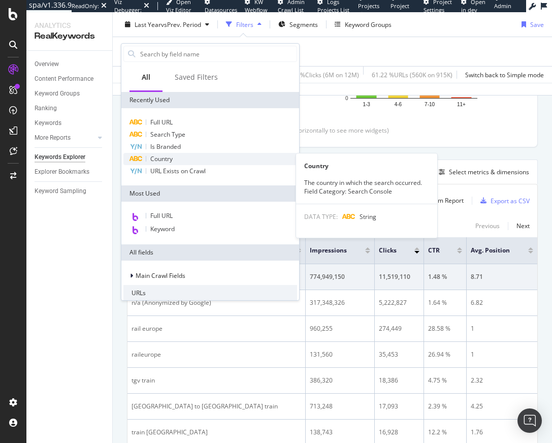
click at [169, 159] on span "Country" at bounding box center [161, 158] width 22 height 9
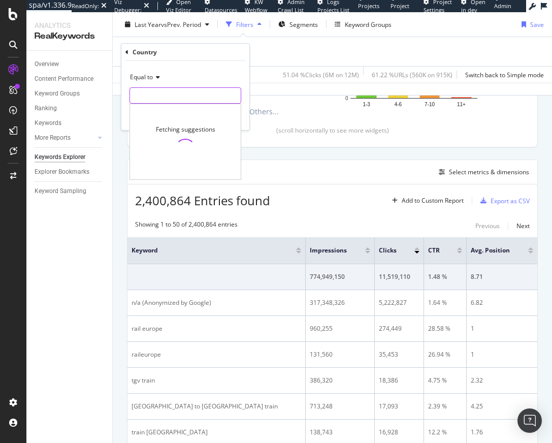
click at [153, 97] on input "text" at bounding box center [185, 95] width 111 height 16
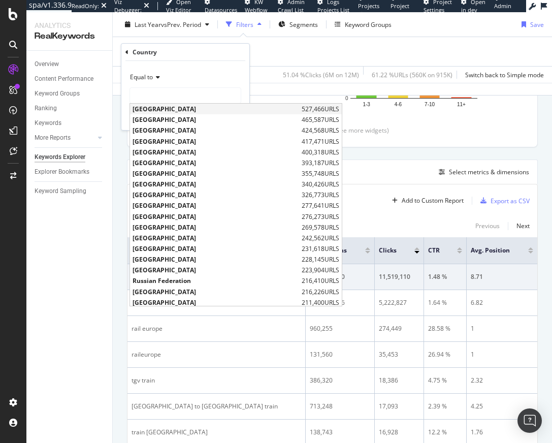
click at [164, 107] on span "[GEOGRAPHIC_DATA]" at bounding box center [216, 109] width 167 height 9
type input "[GEOGRAPHIC_DATA]"
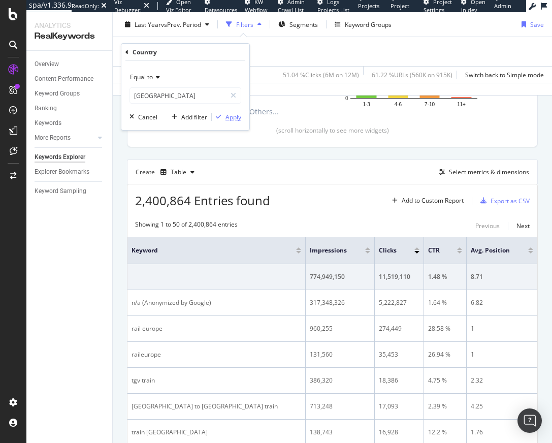
click at [226, 115] on div "Apply" at bounding box center [234, 117] width 16 height 9
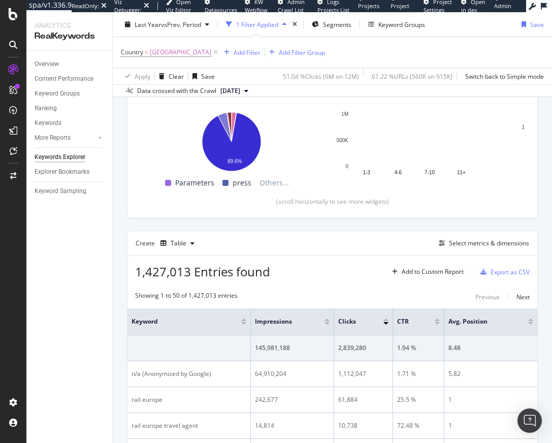
scroll to position [216, 0]
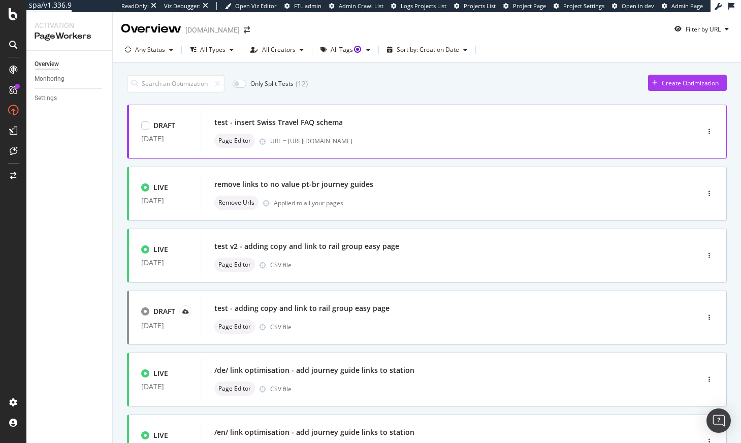
click at [353, 121] on div "test - insert Swiss Travel FAQ schema" at bounding box center [435, 122] width 442 height 14
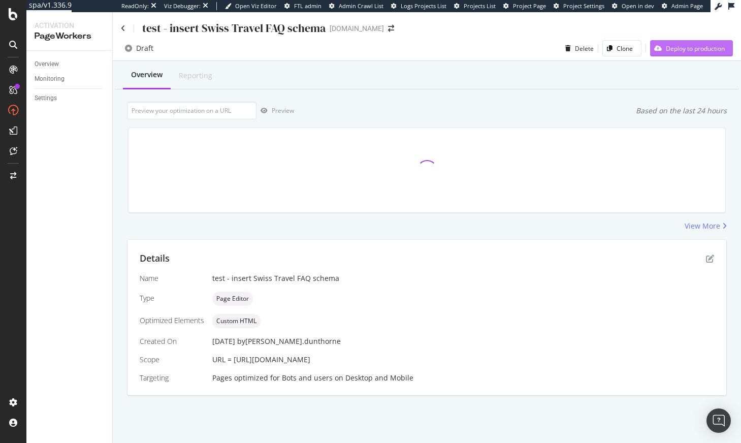
click at [695, 49] on div "Deploy to production" at bounding box center [695, 48] width 59 height 9
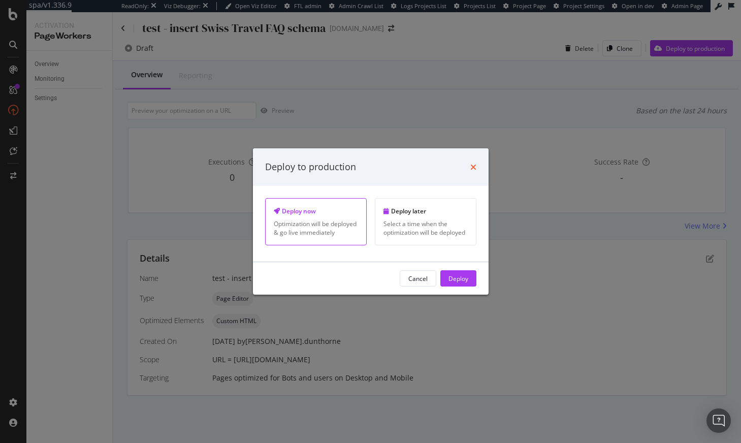
click at [473, 164] on icon "times" at bounding box center [474, 167] width 6 height 8
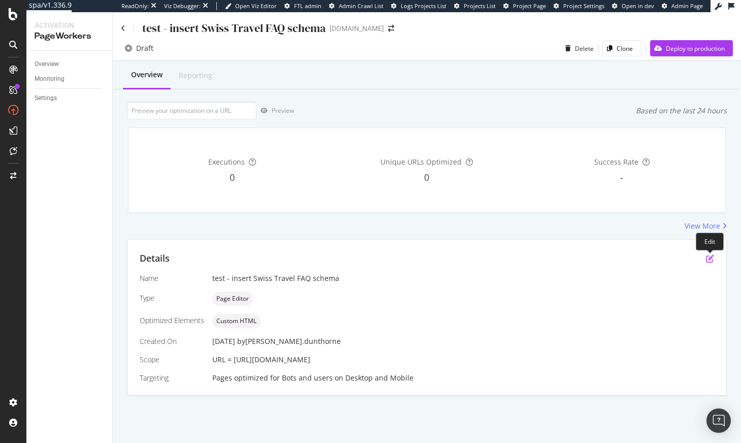
click at [706, 260] on icon "pen-to-square" at bounding box center [710, 259] width 8 height 8
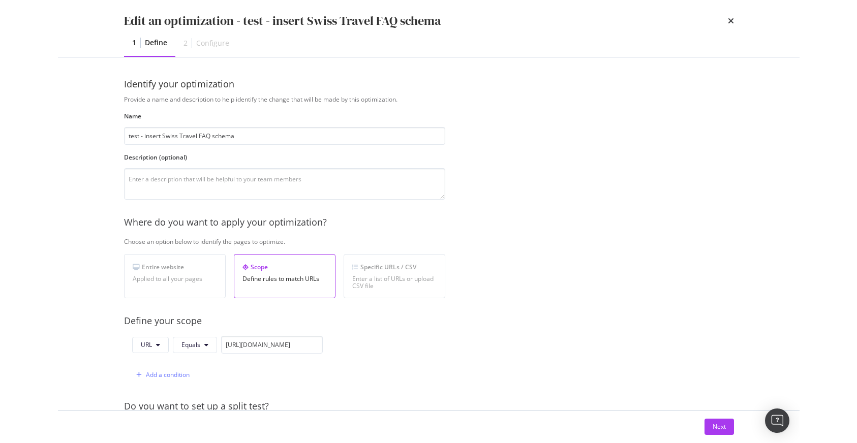
scroll to position [191, 0]
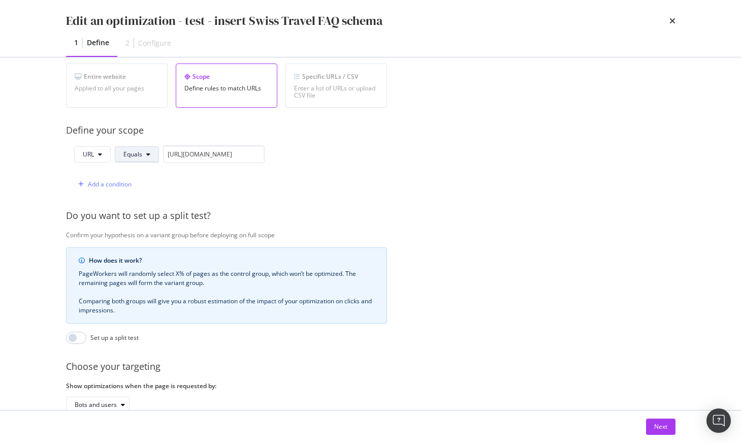
click at [143, 158] on button "Equals" at bounding box center [137, 154] width 44 height 16
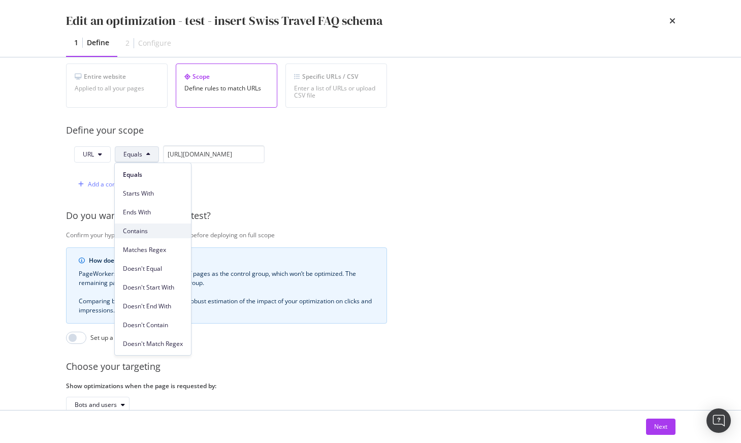
click at [150, 227] on span "Contains" at bounding box center [153, 231] width 60 height 9
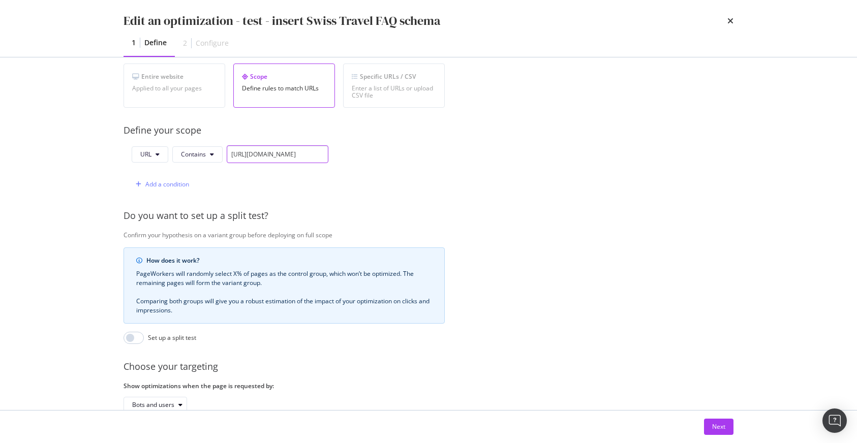
scroll to position [0, 114]
drag, startPoint x: 232, startPoint y: 155, endPoint x: 252, endPoint y: 153, distance: 20.5
click at [252, 153] on input "https://www.raileurope.com/en-gb/destinations/passes/swiss-travel-pass" at bounding box center [278, 154] width 102 height 18
type input "/destinations/passes/swiss-travel-pass"
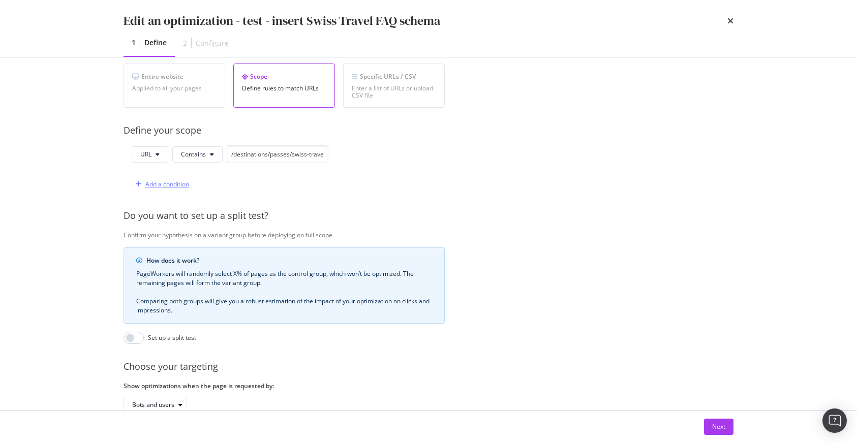
click at [149, 183] on div "Add a condition" at bounding box center [167, 184] width 44 height 9
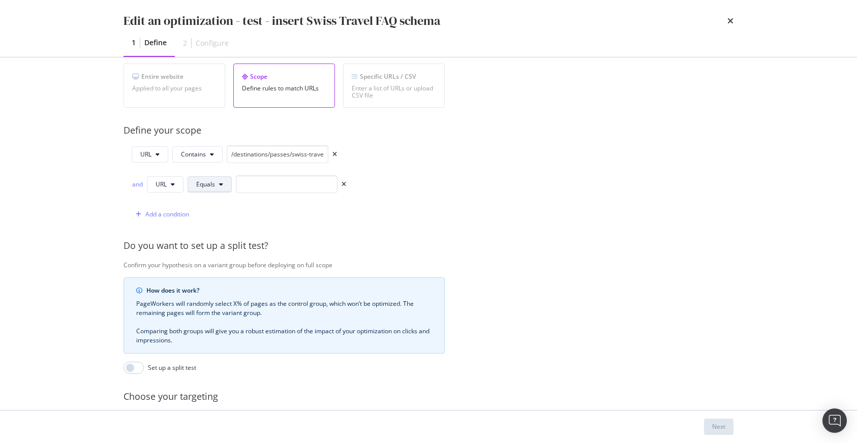
click at [216, 187] on button "Equals" at bounding box center [209, 184] width 44 height 16
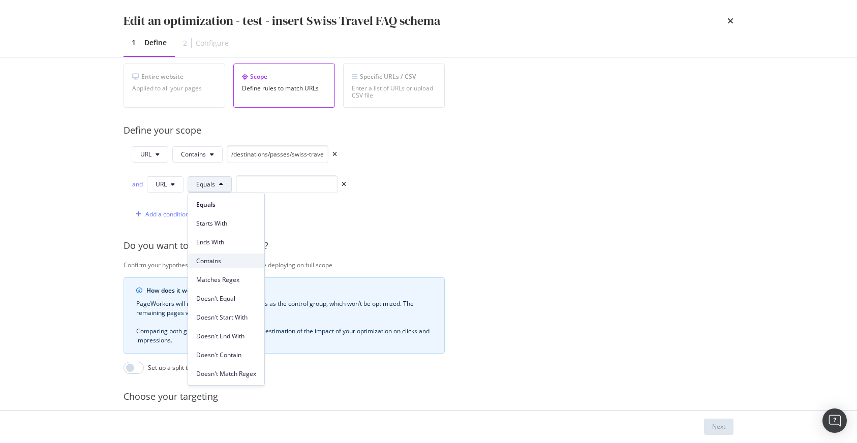
click at [229, 258] on span "Contains" at bounding box center [226, 261] width 60 height 9
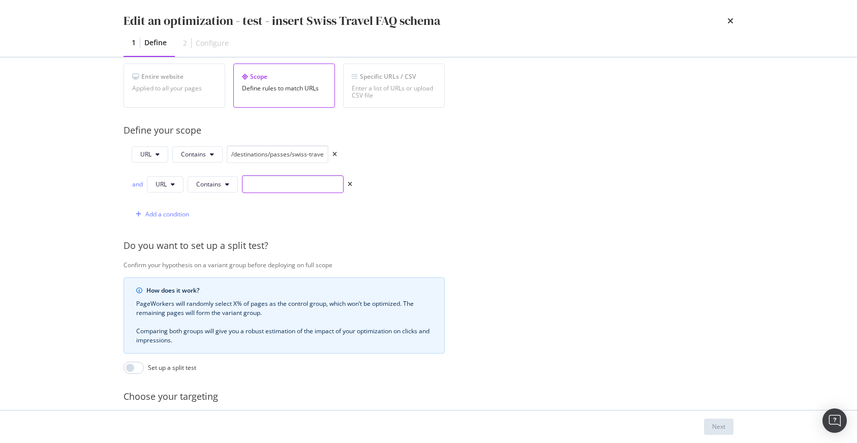
click at [264, 189] on input "modal" at bounding box center [293, 184] width 102 height 18
type input "/en-"
click at [157, 212] on div "Add a condition" at bounding box center [167, 214] width 44 height 9
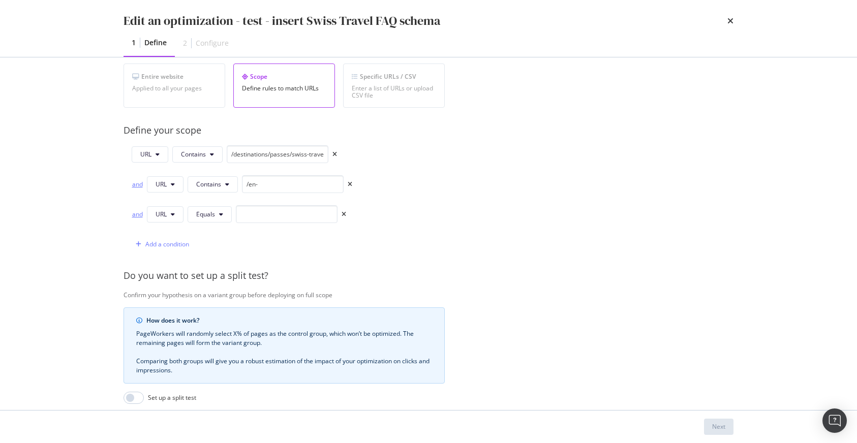
click at [133, 214] on div "and" at bounding box center [137, 214] width 11 height 9
click at [136, 186] on div "or" at bounding box center [137, 184] width 11 height 9
drag, startPoint x: 245, startPoint y: 155, endPoint x: 372, endPoint y: 158, distance: 126.5
click at [372, 158] on div "URL Contains /destinations/passes/swiss-travel-pass and URL Contains /en- and U…" at bounding box center [283, 199] width 321 height 108
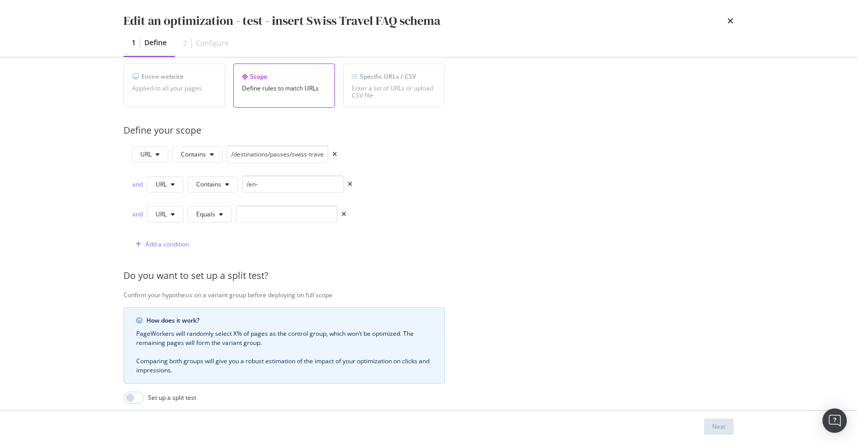
scroll to position [193, 0]
click at [252, 152] on input "/destinations/passes/swiss-travel-pass" at bounding box center [278, 152] width 102 height 18
click at [350, 182] on icon "times" at bounding box center [350, 182] width 5 height 6
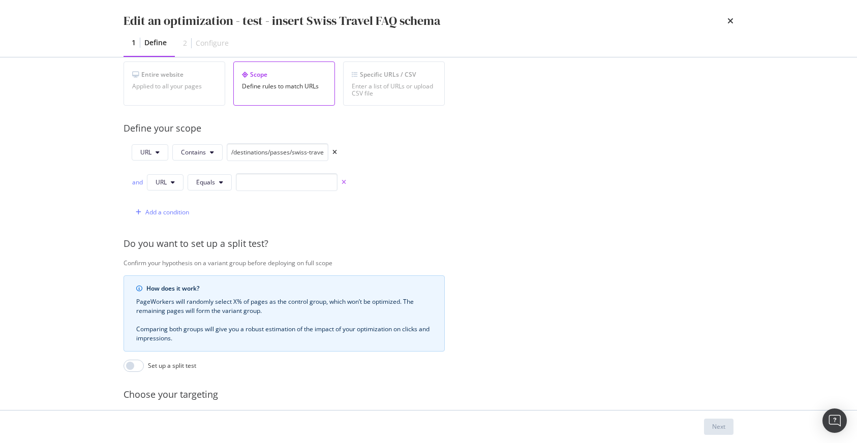
click at [342, 183] on icon "times" at bounding box center [343, 182] width 5 height 6
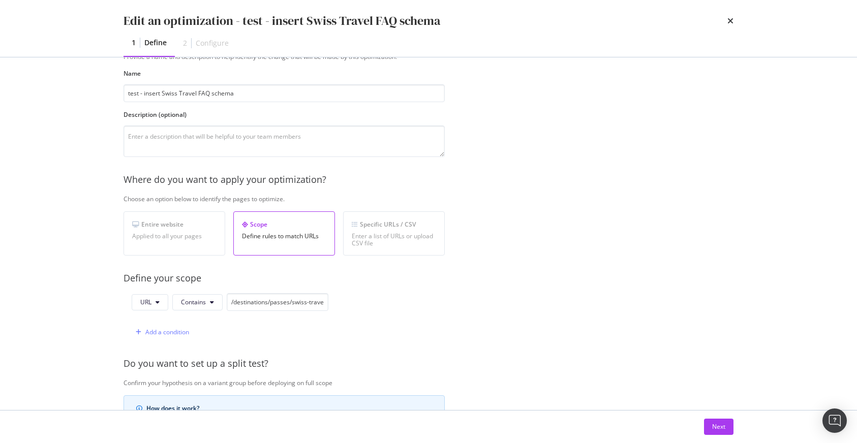
scroll to position [0, 0]
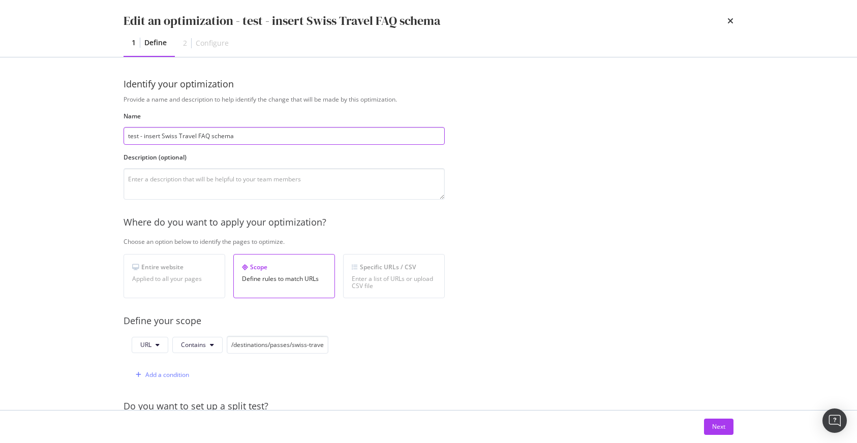
drag, startPoint x: 143, startPoint y: 138, endPoint x: 99, endPoint y: 135, distance: 44.3
click at [99, 135] on div "Edit an optimization - test - insert Swiss Travel FAQ schema 1 Define 2 Configu…" at bounding box center [428, 221] width 857 height 443
click at [260, 137] on input "insert Swiss Travel FAQ schema" at bounding box center [283, 136] width 321 height 18
click at [267, 134] on input "insert Swiss Travel FAQ schema on" at bounding box center [283, 136] width 321 height 18
paste input "swiss-travel-pass"
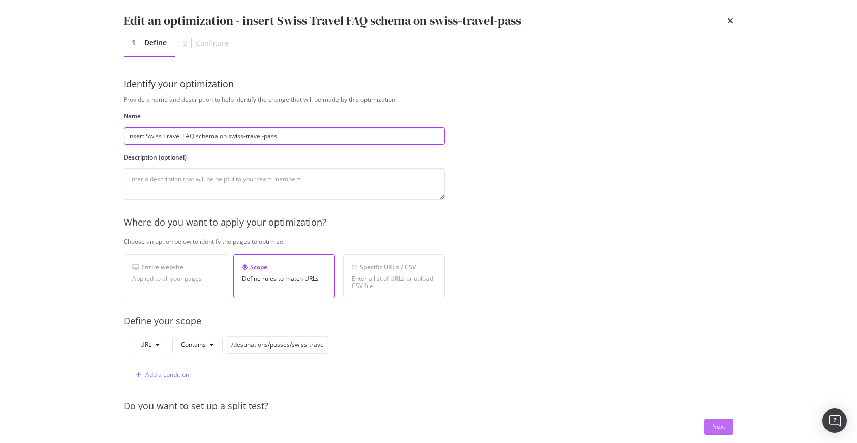
type input "insert Swiss Travel FAQ schema on swiss-travel-pass"
click at [723, 425] on div "Next" at bounding box center [718, 426] width 13 height 9
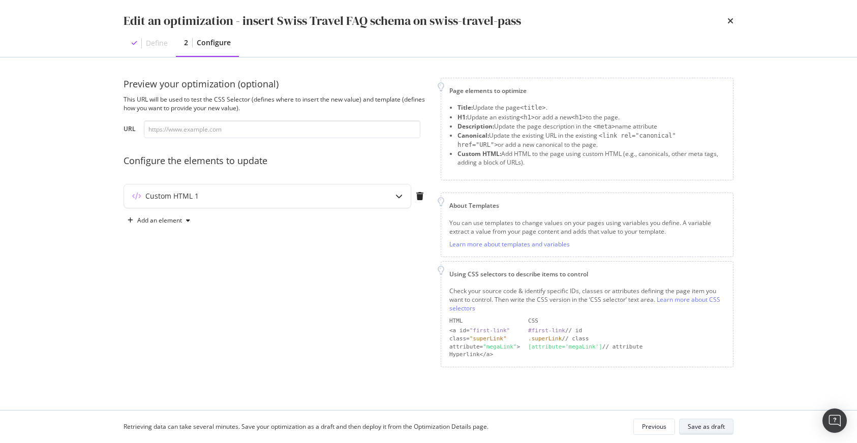
click at [706, 427] on div "Save as draft" at bounding box center [705, 426] width 37 height 9
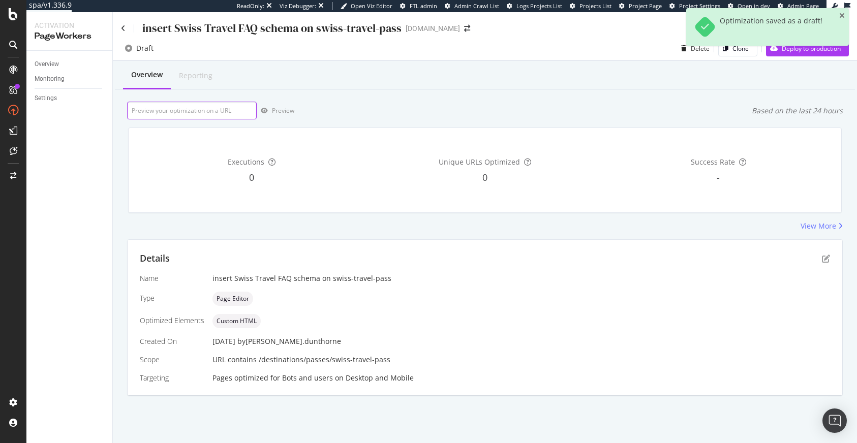
click at [202, 112] on input "url" at bounding box center [192, 111] width 130 height 18
paste input "https://www.raileurope.com/fr/destinations/passes/swiss-travel-pass"
type input "https://www.raileurope.com/fr/destinations/passes/swiss-travel-pass"
click at [286, 116] on div "Preview" at bounding box center [276, 110] width 38 height 15
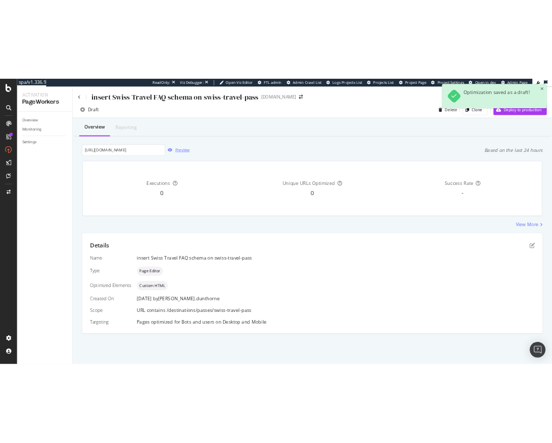
scroll to position [0, 0]
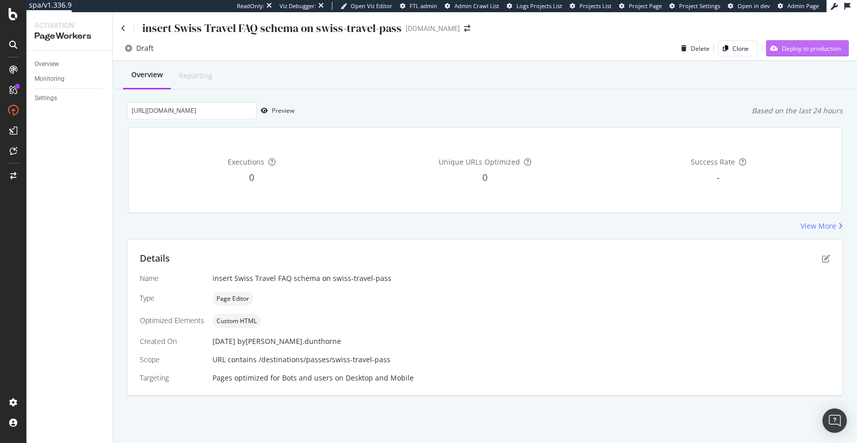
click at [741, 44] on div "Deploy to production" at bounding box center [810, 48] width 59 height 9
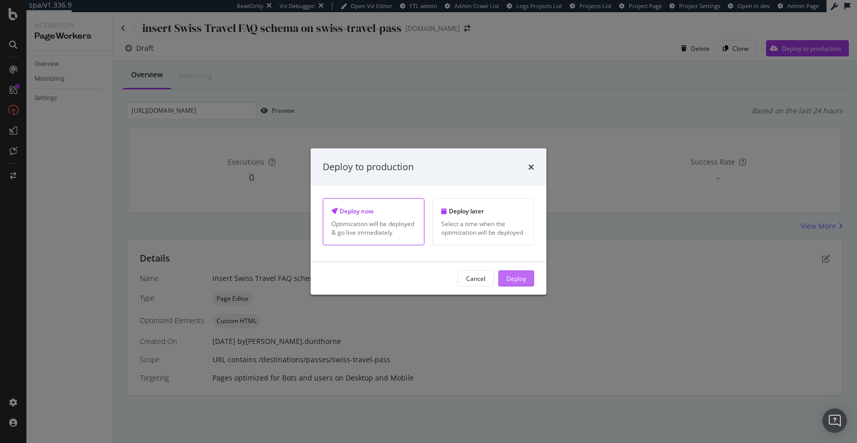
click at [510, 278] on div "Deploy" at bounding box center [516, 278] width 20 height 9
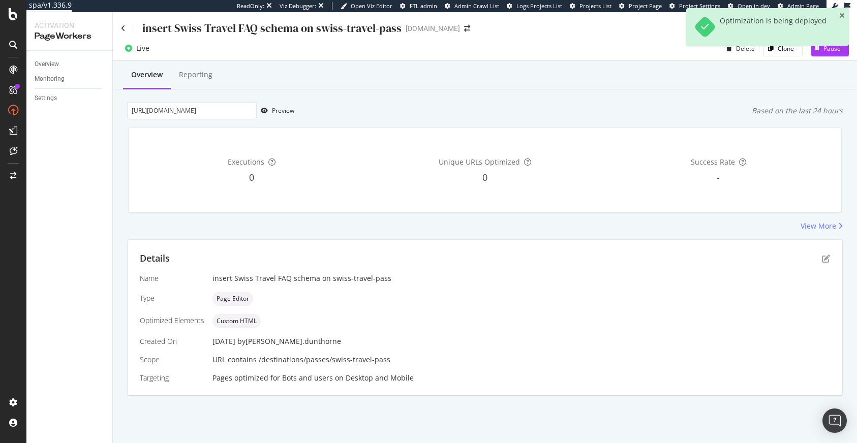
click at [551, 344] on div "22 Aug. 2025 by stan.dunthorne" at bounding box center [520, 341] width 617 height 10
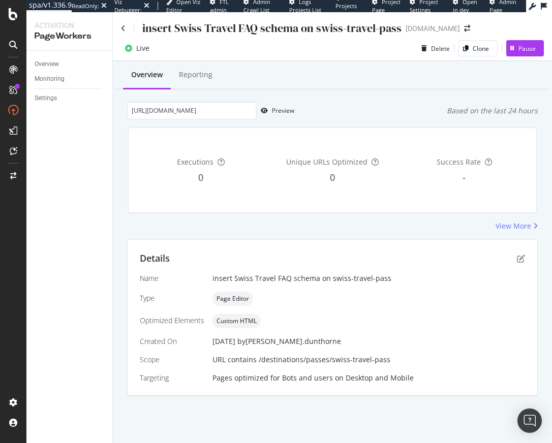
click at [111, 173] on div "Overview Monitoring Settings" at bounding box center [69, 247] width 86 height 392
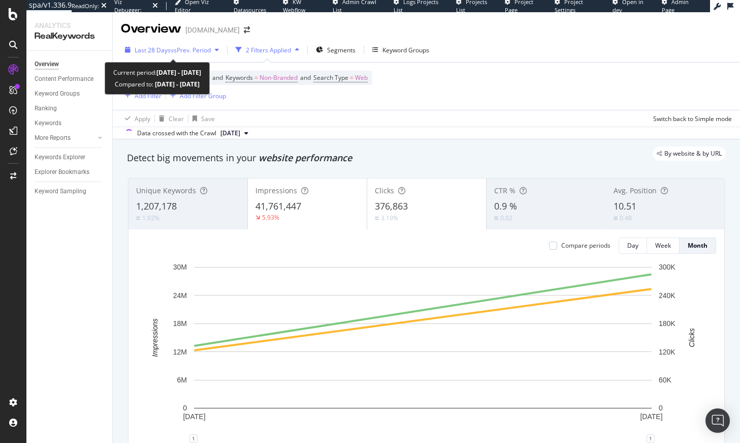
click at [167, 49] on span "Last 28 Days" at bounding box center [153, 50] width 36 height 9
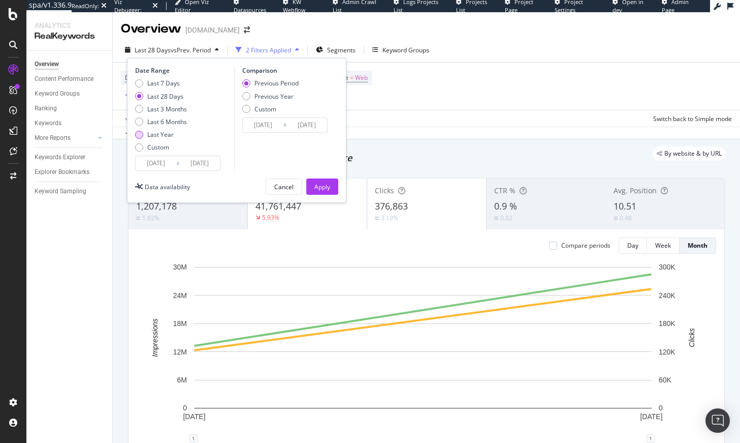
click at [165, 133] on div "Last Year" at bounding box center [160, 134] width 26 height 9
type input "[DATE]"
drag, startPoint x: 320, startPoint y: 182, endPoint x: 316, endPoint y: 162, distance: 20.7
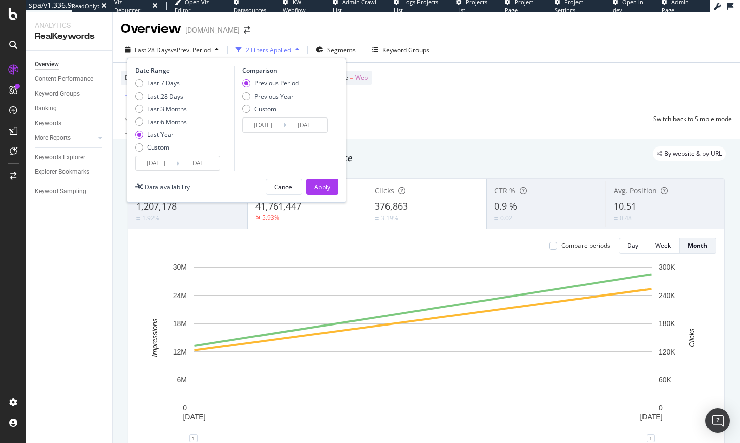
click at [320, 182] on div "Apply" at bounding box center [323, 186] width 16 height 9
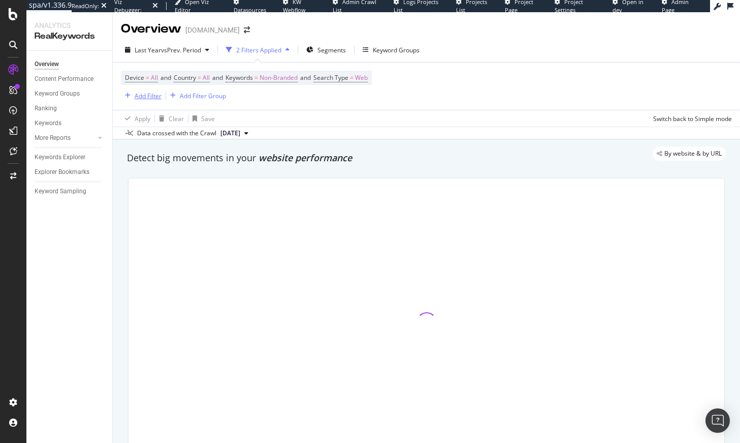
click at [133, 97] on div "button" at bounding box center [128, 95] width 14 height 6
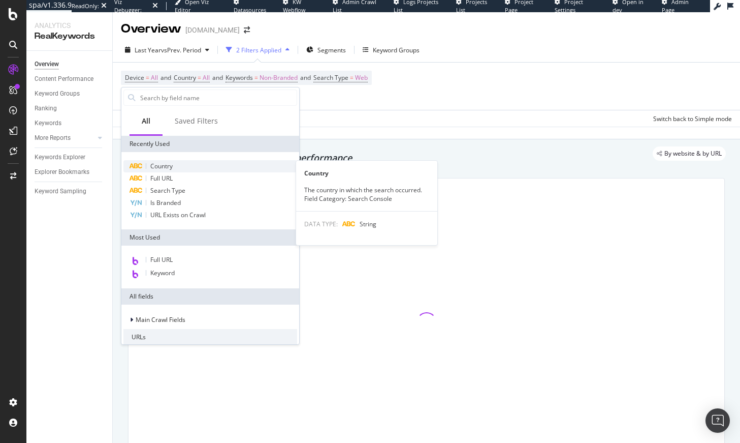
click at [157, 167] on span "Country" at bounding box center [161, 166] width 22 height 9
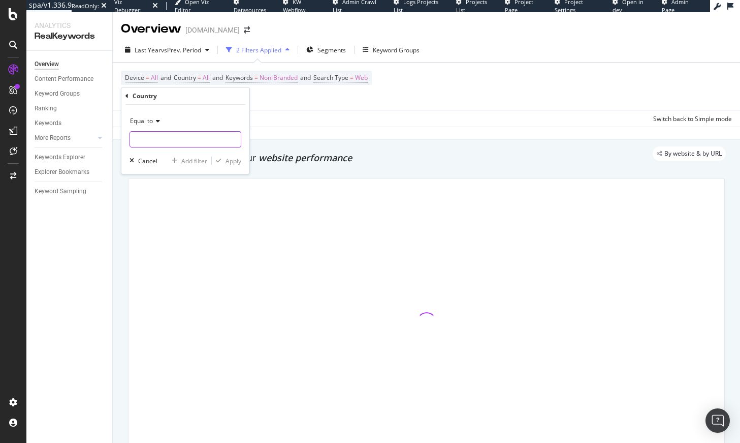
click at [148, 142] on input "text" at bounding box center [185, 139] width 111 height 16
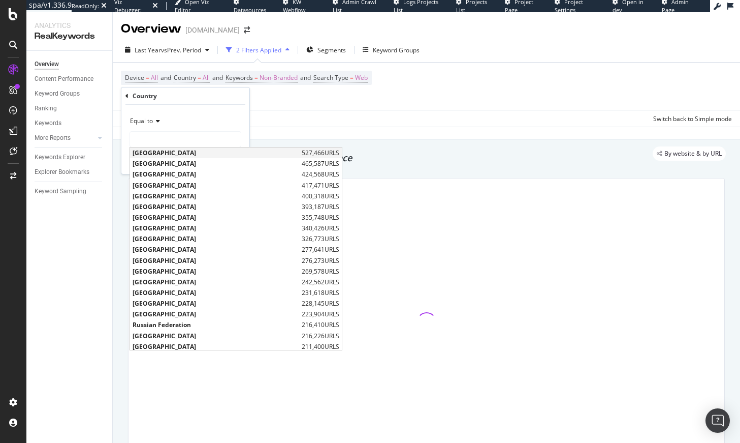
click at [162, 153] on span "United States of America" at bounding box center [216, 152] width 167 height 9
type input "United States of America"
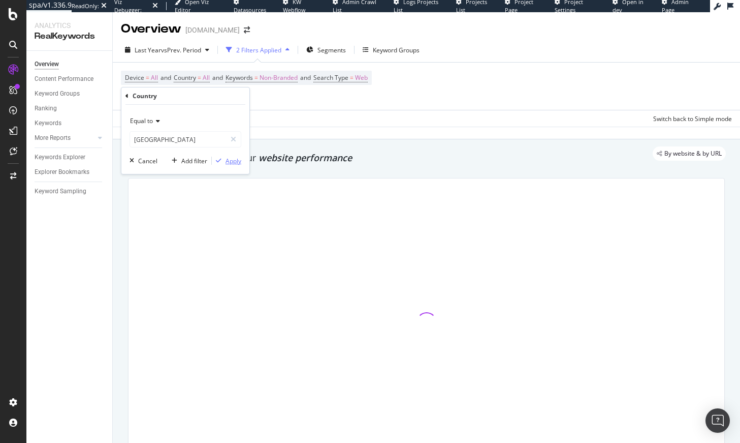
click at [232, 161] on div "Apply" at bounding box center [234, 160] width 16 height 9
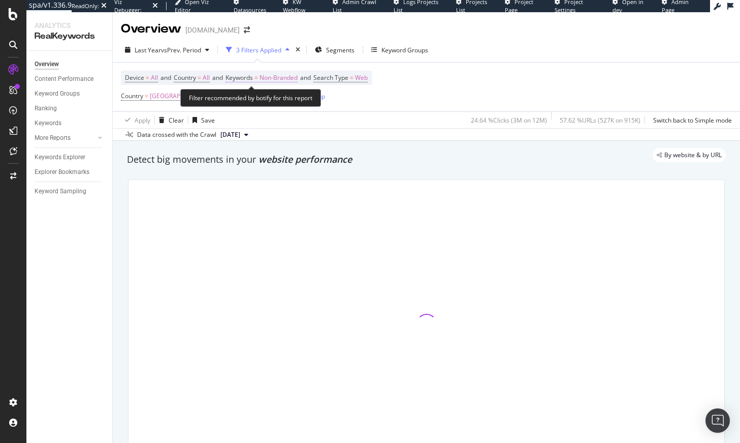
click at [286, 77] on span "Non-Branded" at bounding box center [279, 78] width 38 height 14
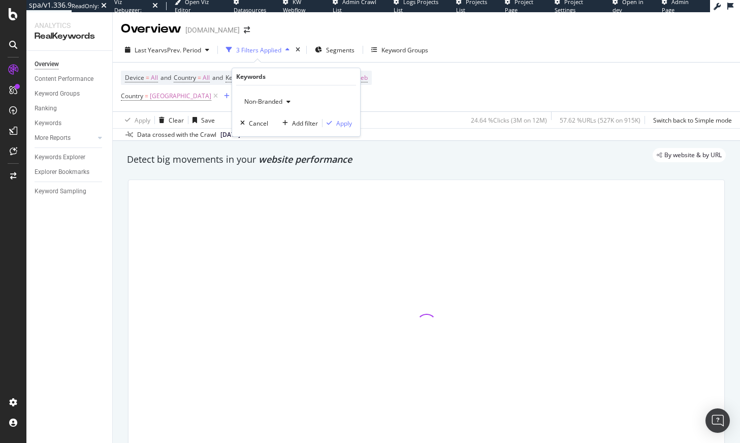
click at [285, 105] on div "Non-Branded" at bounding box center [267, 101] width 54 height 15
click at [267, 177] on div at bounding box center [426, 323] width 609 height 305
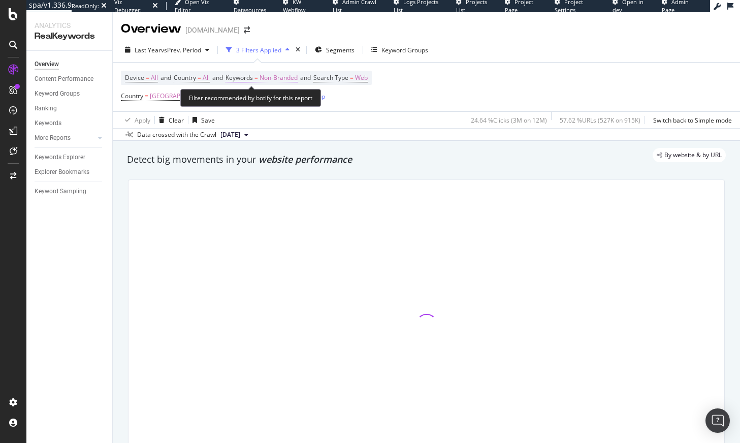
click at [267, 74] on span "Non-Branded" at bounding box center [279, 78] width 38 height 14
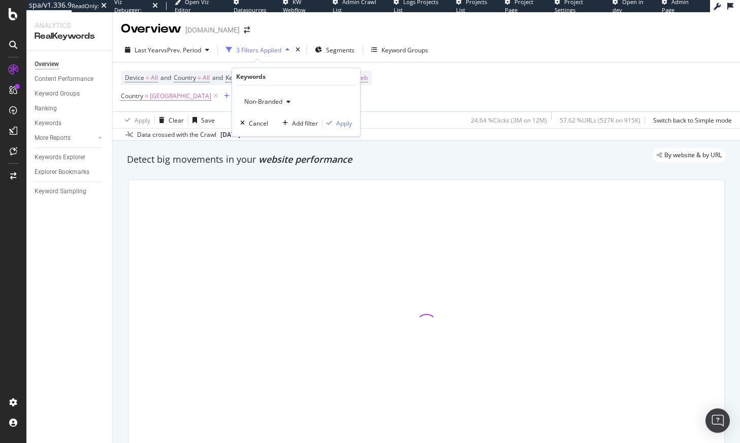
click at [263, 98] on span "Non-Branded" at bounding box center [261, 101] width 42 height 9
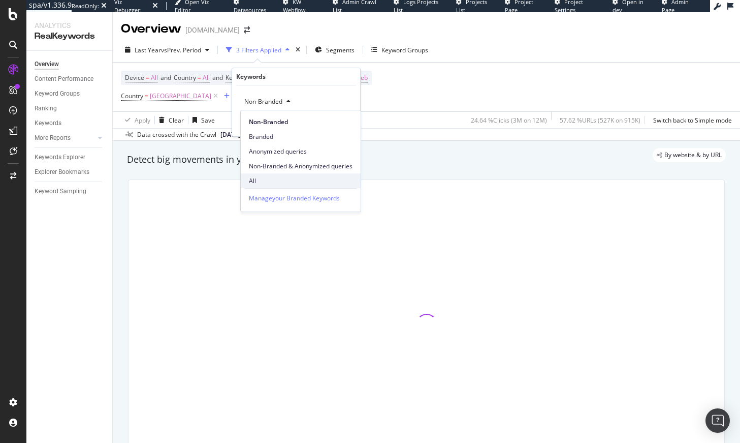
click at [258, 178] on span "All" at bounding box center [301, 180] width 104 height 9
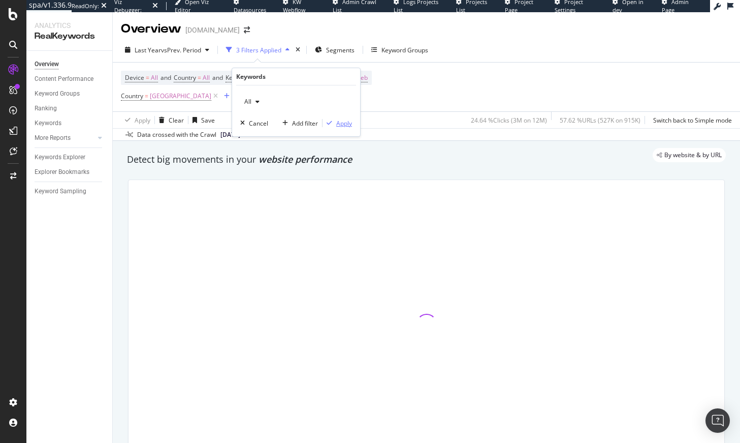
click at [334, 123] on div "button" at bounding box center [330, 123] width 14 height 6
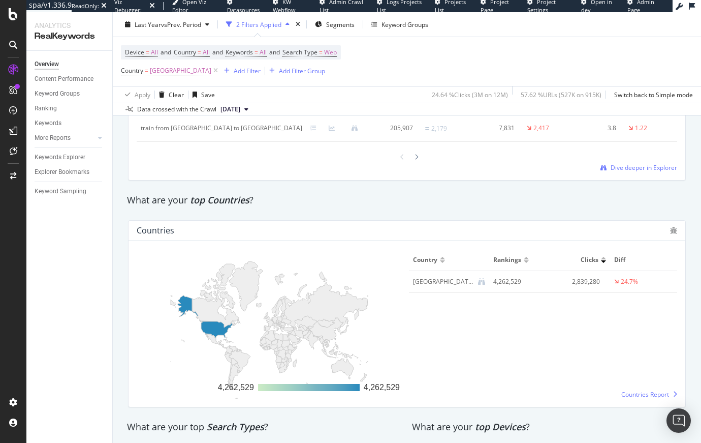
scroll to position [1564, 0]
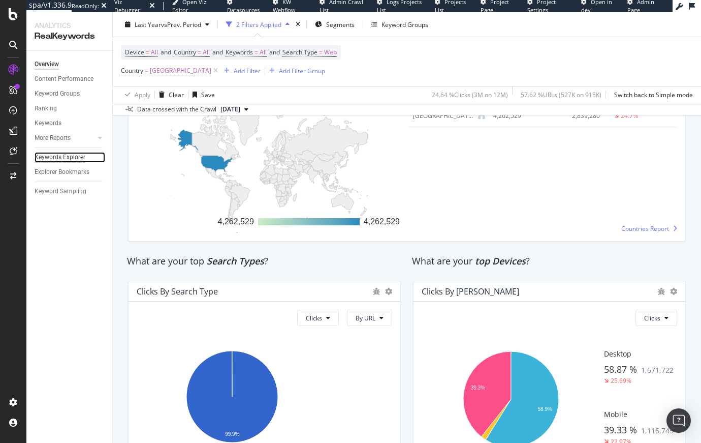
click at [58, 154] on div "Keywords Explorer" at bounding box center [60, 157] width 51 height 11
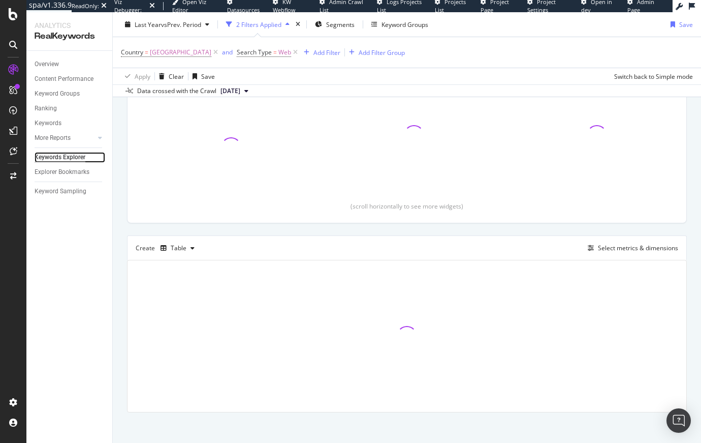
scroll to position [146, 0]
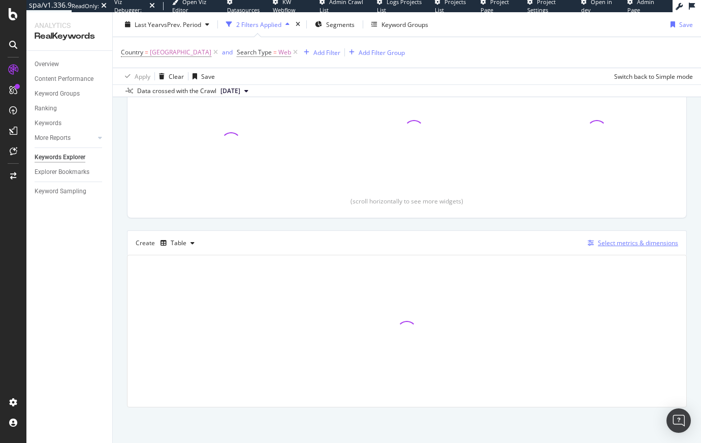
click at [610, 243] on div "Select metrics & dimensions" at bounding box center [638, 242] width 80 height 9
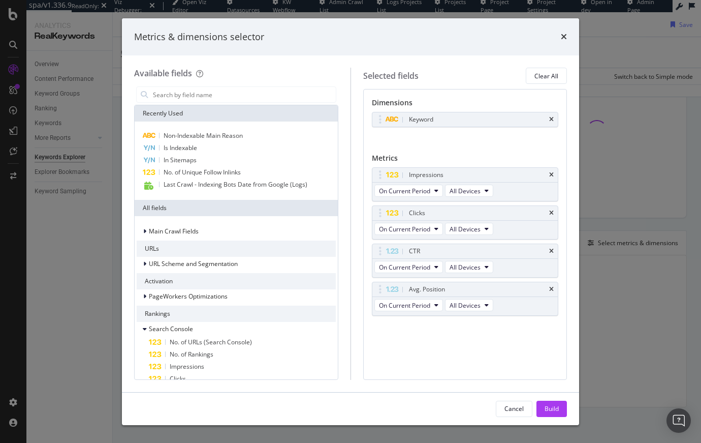
click at [127, 260] on div "Available fields Recently Used Non-Indexable Main Reason Is Indexable In Sitema…" at bounding box center [350, 223] width 457 height 336
click at [111, 254] on div "Metrics & dimensions selector Available fields Recently Used Non-Indexable Main…" at bounding box center [350, 221] width 701 height 443
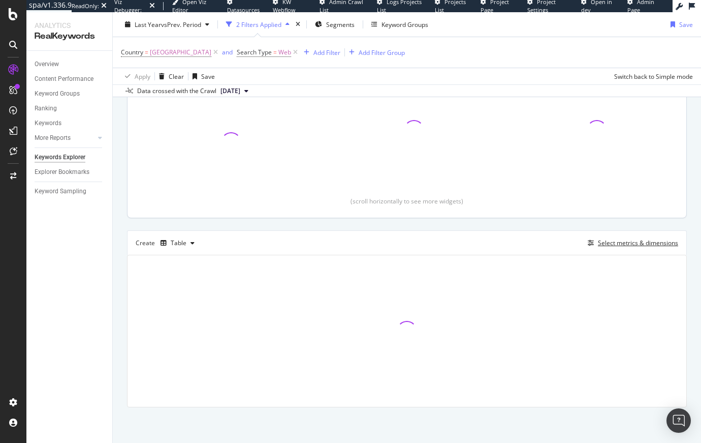
scroll to position [0, 0]
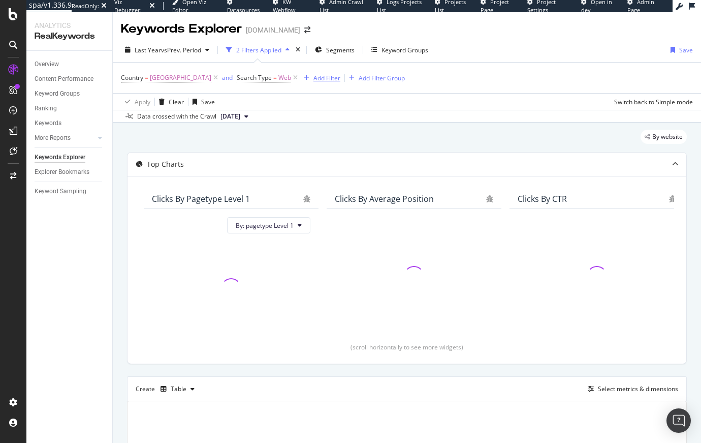
click at [329, 82] on div "Add Filter" at bounding box center [327, 78] width 27 height 9
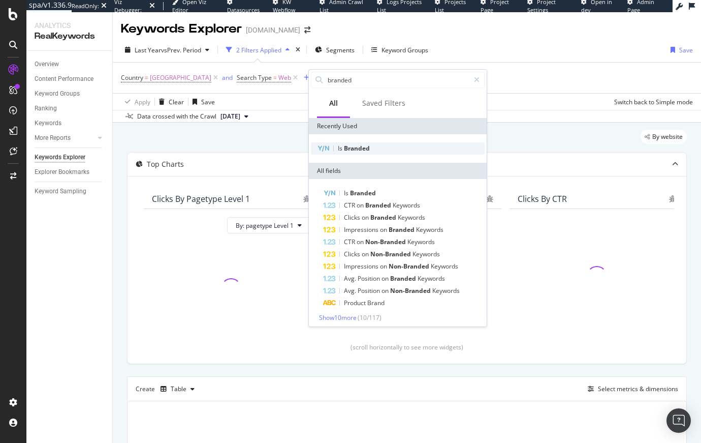
type input "branded"
click at [357, 147] on span "Branded" at bounding box center [357, 148] width 26 height 9
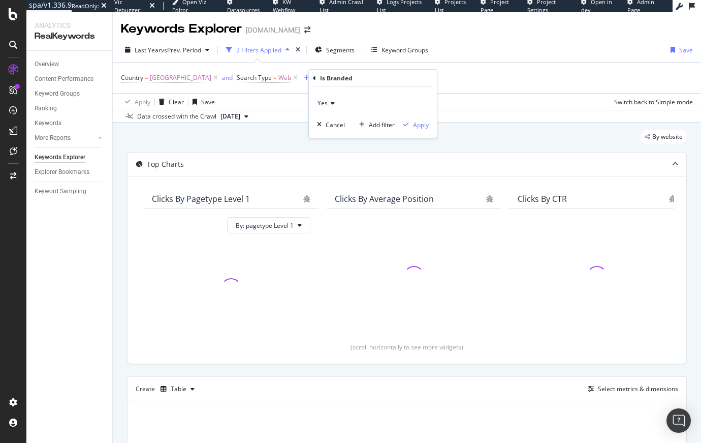
click at [328, 101] on icon at bounding box center [331, 103] width 7 height 6
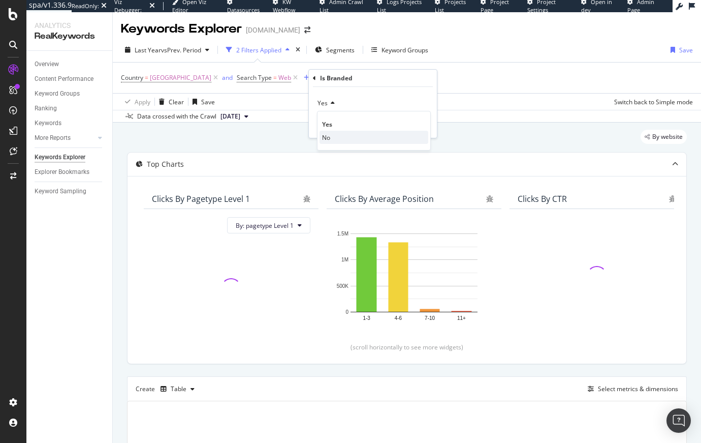
click at [331, 138] on div "No" at bounding box center [374, 137] width 109 height 13
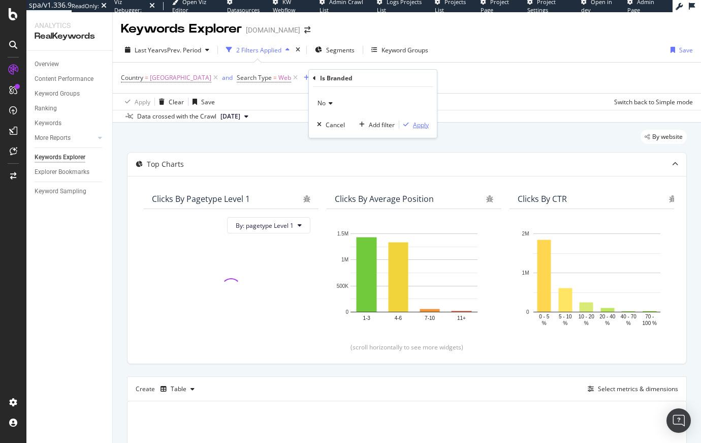
click at [415, 125] on div "Apply" at bounding box center [421, 124] width 16 height 9
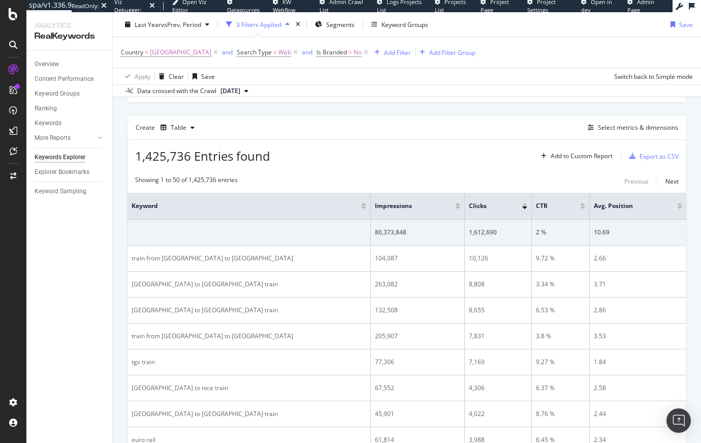
scroll to position [241, 0]
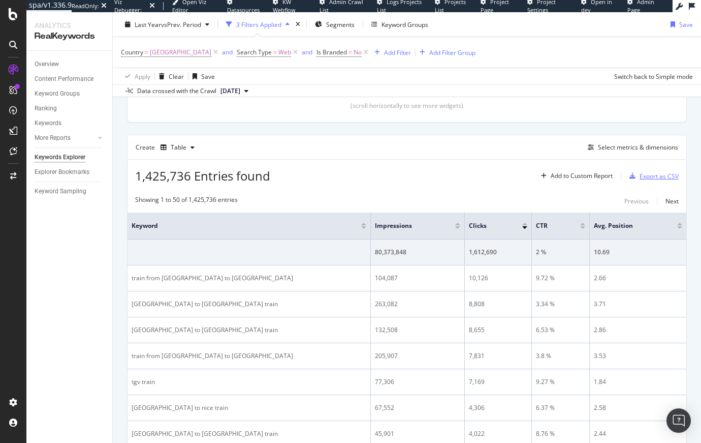
click at [640, 176] on div "Export as CSV" at bounding box center [659, 176] width 39 height 9
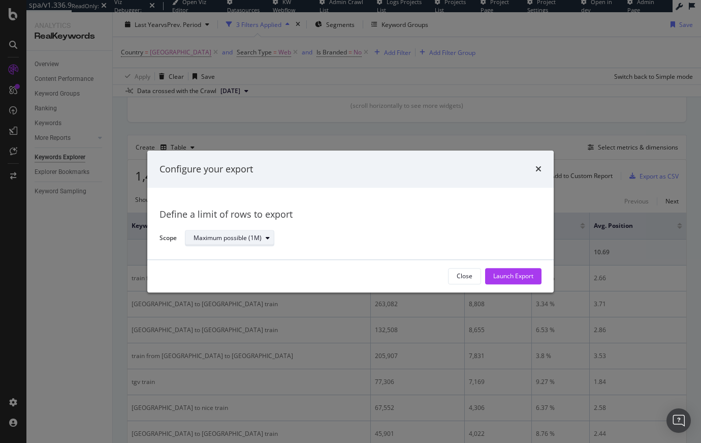
click at [235, 241] on div "Maximum possible (1M)" at bounding box center [228, 238] width 68 height 6
click at [231, 268] on div "Define a limit" at bounding box center [217, 272] width 38 height 9
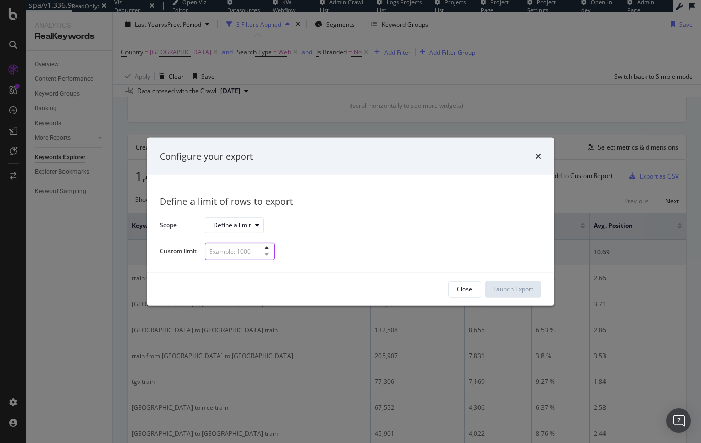
click at [237, 252] on input "modal" at bounding box center [240, 251] width 70 height 18
click at [459, 288] on div "Close" at bounding box center [465, 289] width 16 height 9
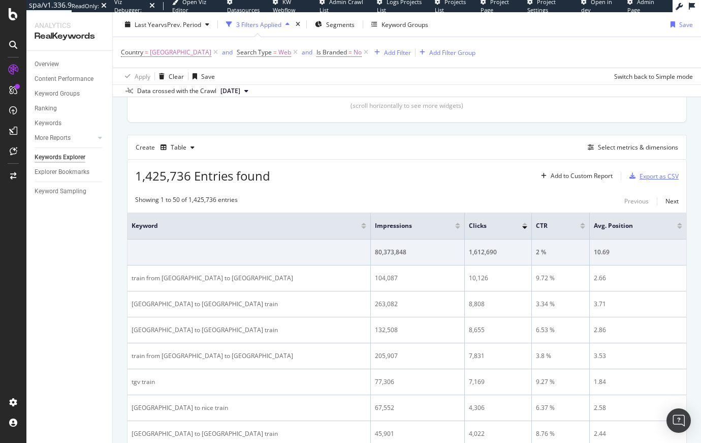
click at [640, 178] on div "Export as CSV" at bounding box center [659, 176] width 39 height 9
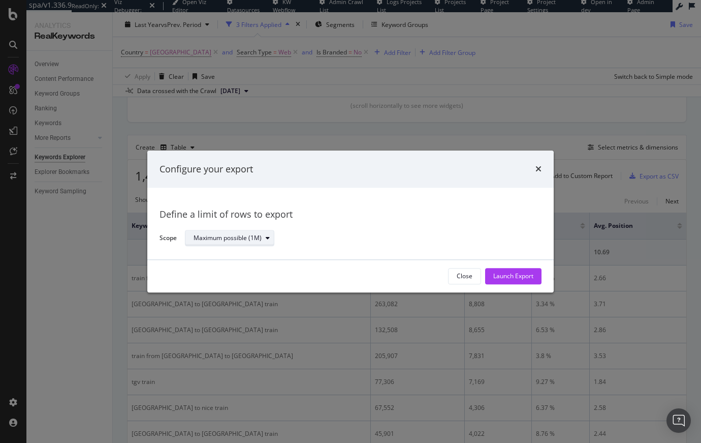
click at [255, 236] on div "Maximum possible (1M)" at bounding box center [228, 238] width 68 height 6
click at [239, 271] on div "Define a limit" at bounding box center [234, 272] width 89 height 13
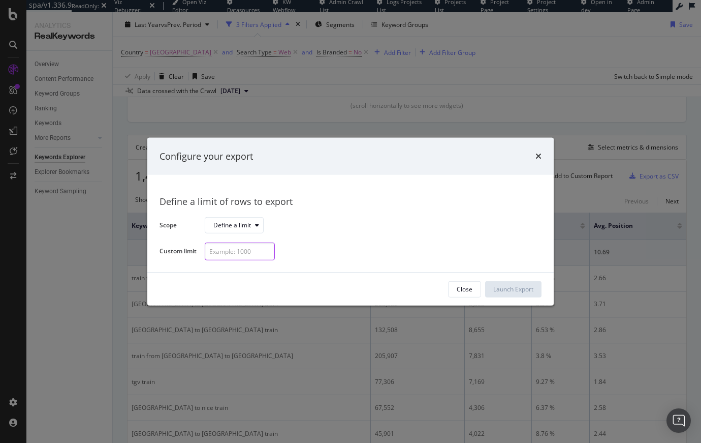
click at [247, 250] on input "modal" at bounding box center [240, 251] width 70 height 18
type input "100"
click at [525, 288] on div "Launch Export" at bounding box center [513, 289] width 40 height 9
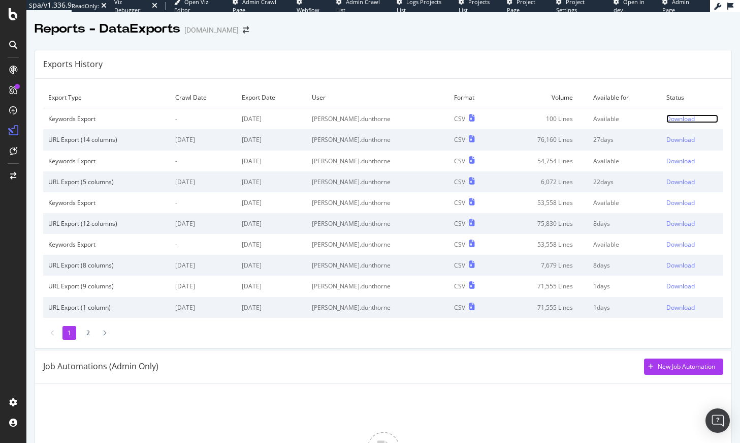
click at [672, 119] on div "Download" at bounding box center [681, 118] width 28 height 9
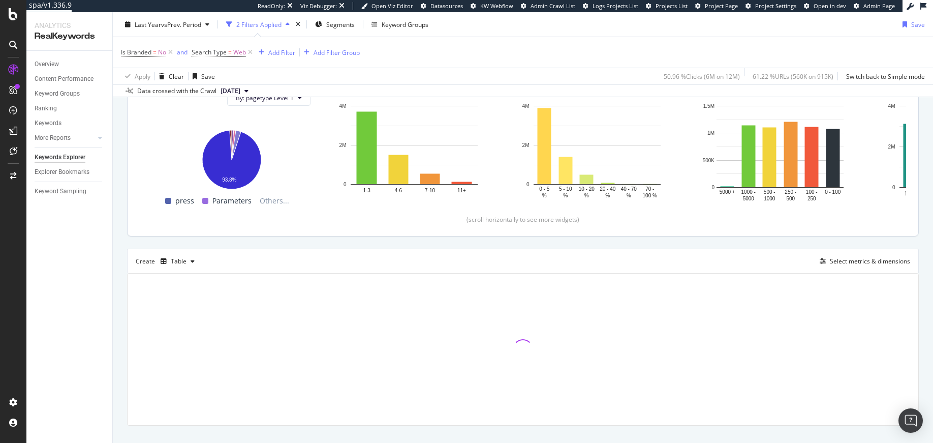
scroll to position [134, 0]
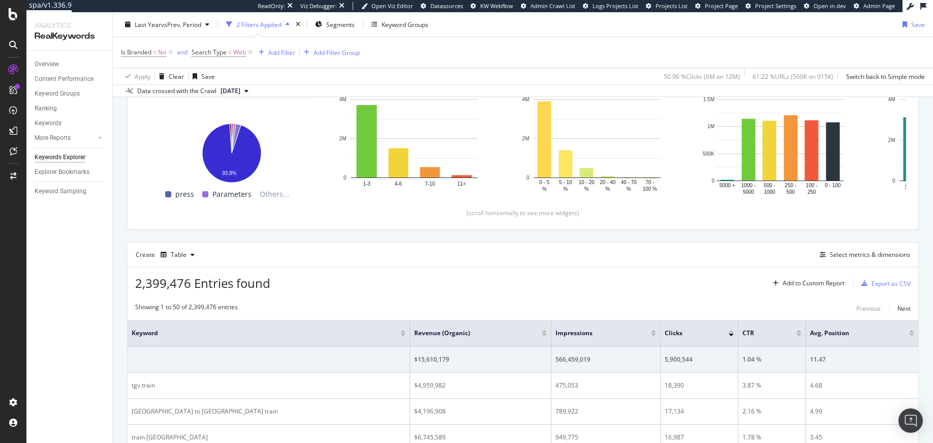
click at [542, 334] on div at bounding box center [544, 334] width 5 height 3
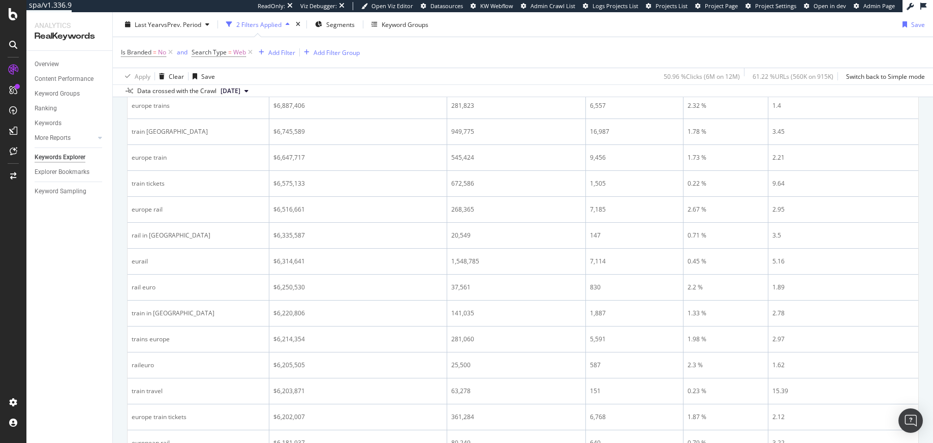
scroll to position [672, 0]
